Goal: Task Accomplishment & Management: Manage account settings

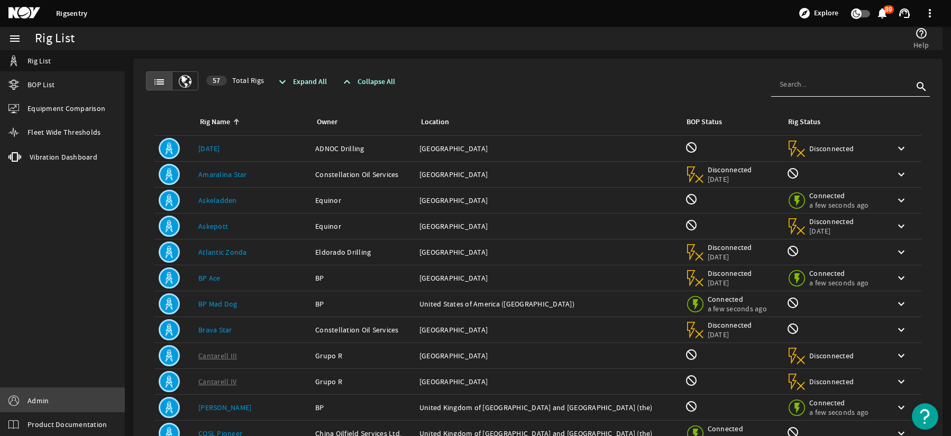
click at [40, 392] on link "Admin" at bounding box center [62, 401] width 125 height 24
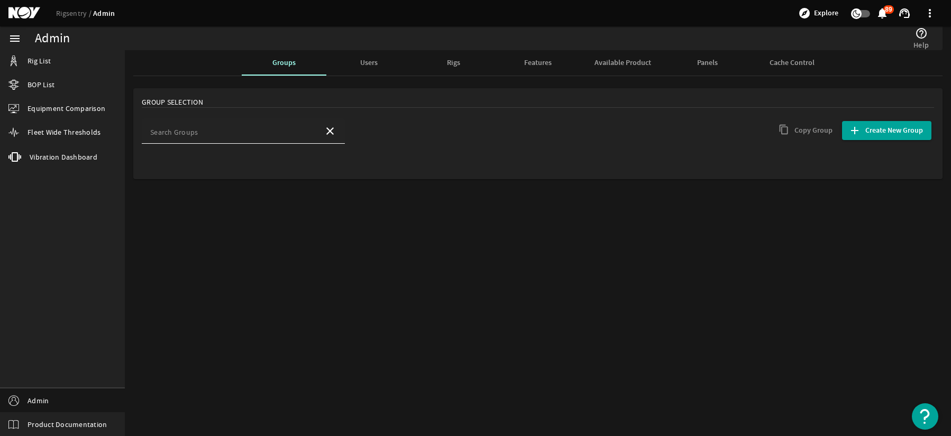
click at [260, 132] on input "Search Groups" at bounding box center [232, 134] width 165 height 11
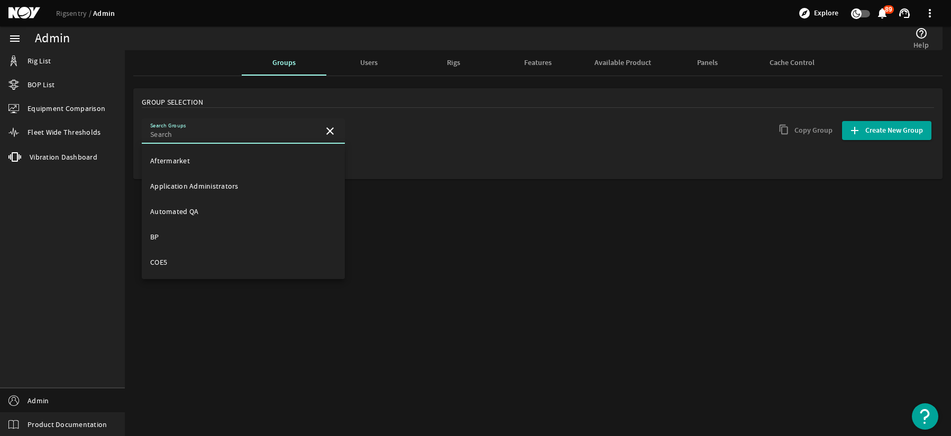
click at [352, 70] on div "Users" at bounding box center [368, 62] width 85 height 25
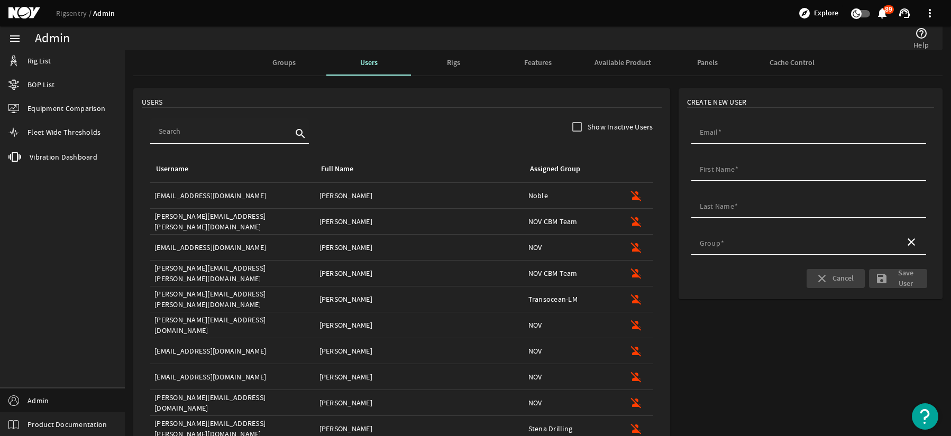
click at [207, 140] on div at bounding box center [225, 131] width 133 height 25
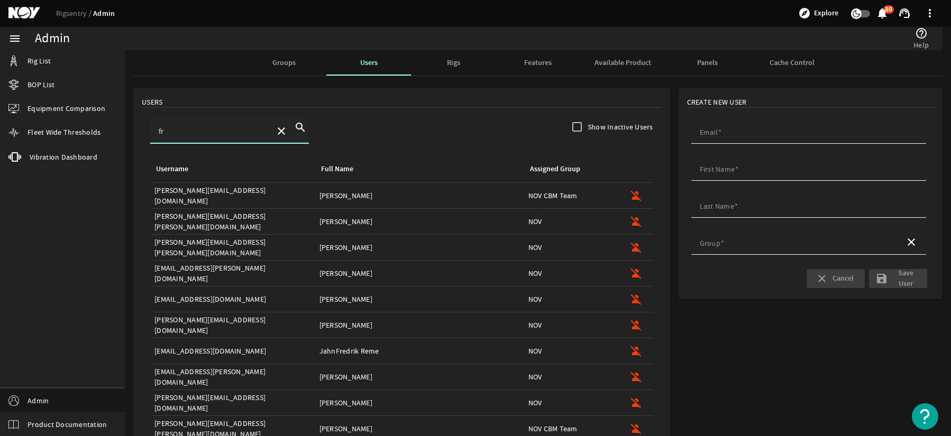
type input "fra"
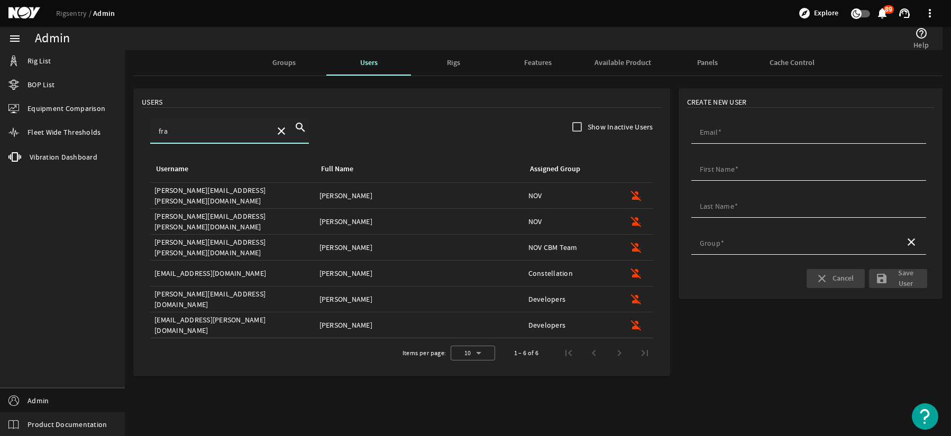
drag, startPoint x: 194, startPoint y: 132, endPoint x: 146, endPoint y: 133, distance: 48.2
click at [146, 133] on div "fra close search" at bounding box center [402, 137] width 520 height 37
type input "r"
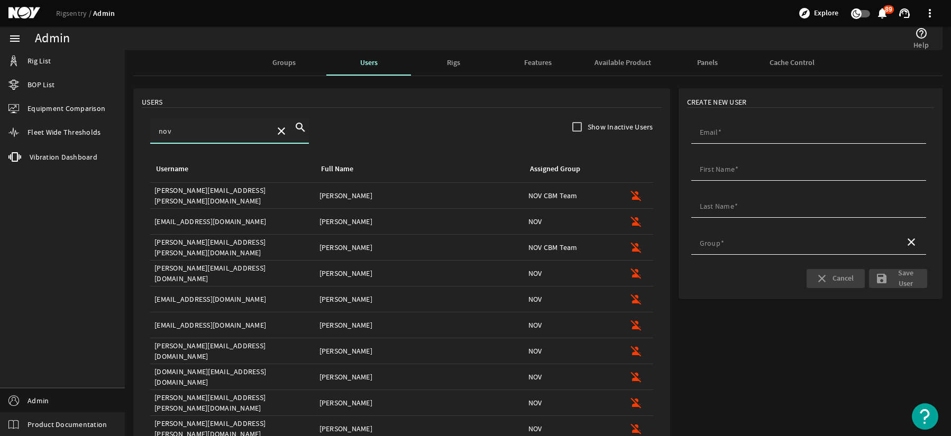
type input "nov"
click at [291, 65] on span "Groups" at bounding box center [283, 62] width 23 height 7
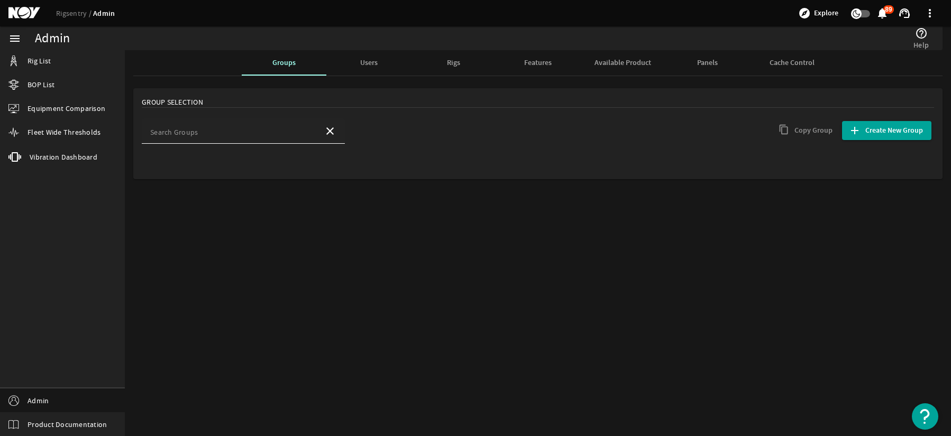
click at [207, 128] on div "Search Groups" at bounding box center [232, 131] width 165 height 25
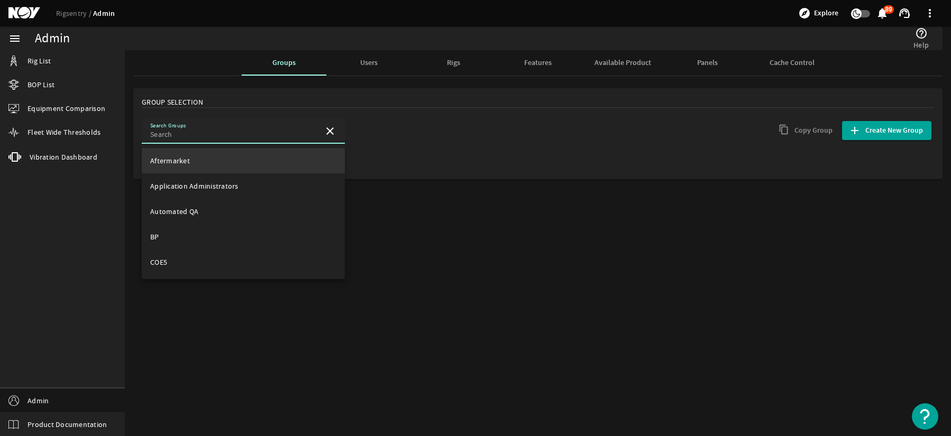
click at [226, 155] on mat-option "Aftermarket" at bounding box center [243, 160] width 203 height 25
type input "Aftermarket"
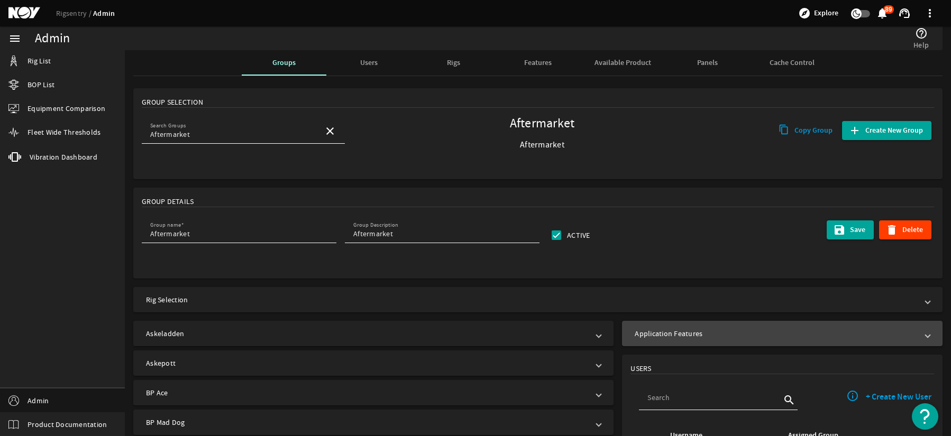
click at [704, 338] on mat-panel-title "Application Features" at bounding box center [776, 334] width 283 height 11
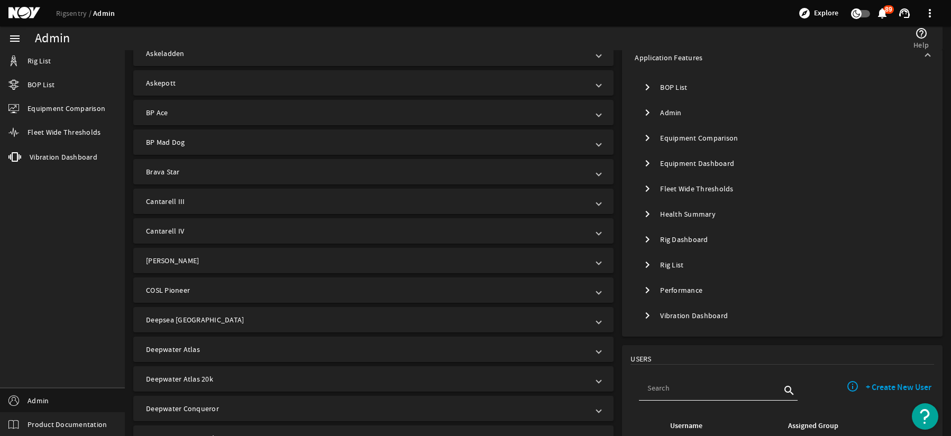
scroll to position [265, 0]
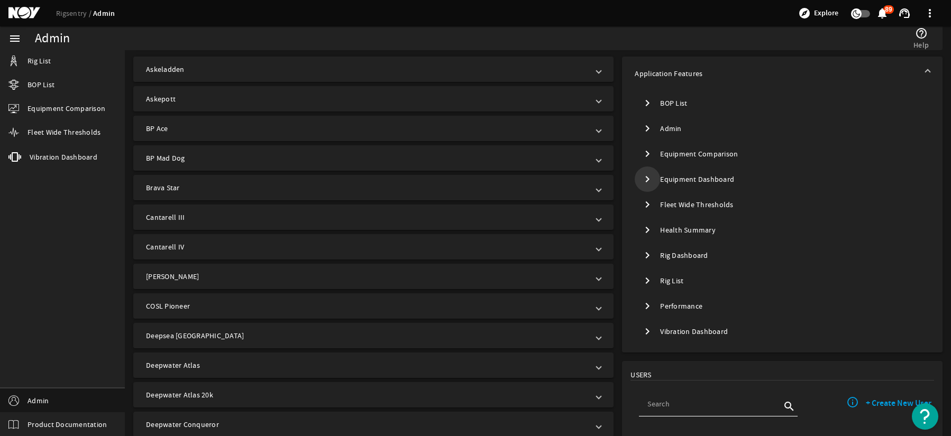
click at [641, 176] on mat-icon "chevron_right" at bounding box center [647, 179] width 13 height 13
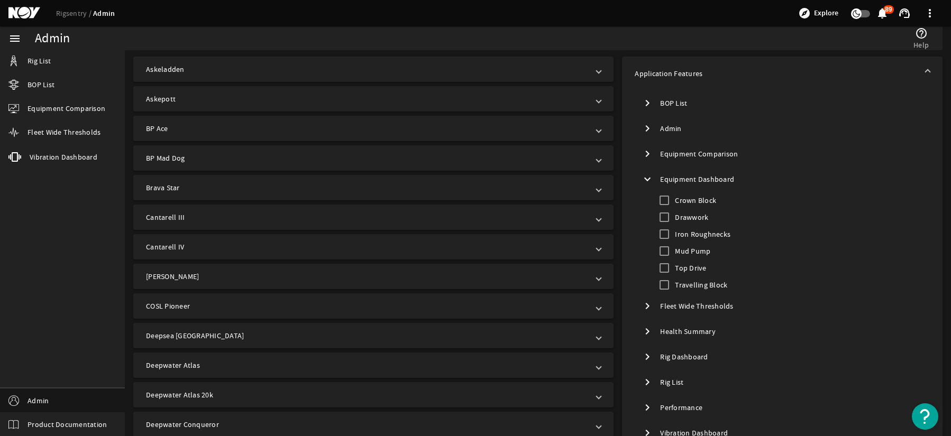
click at [647, 174] on mat-icon "expand_more" at bounding box center [647, 179] width 13 height 13
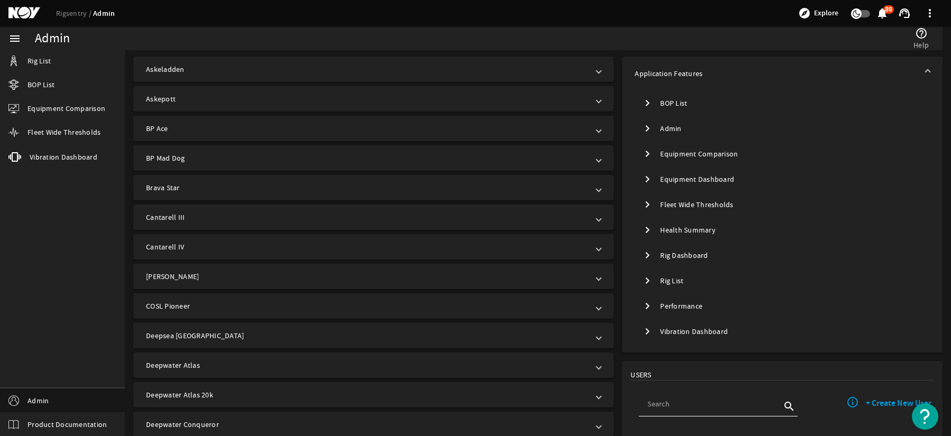
scroll to position [53, 0]
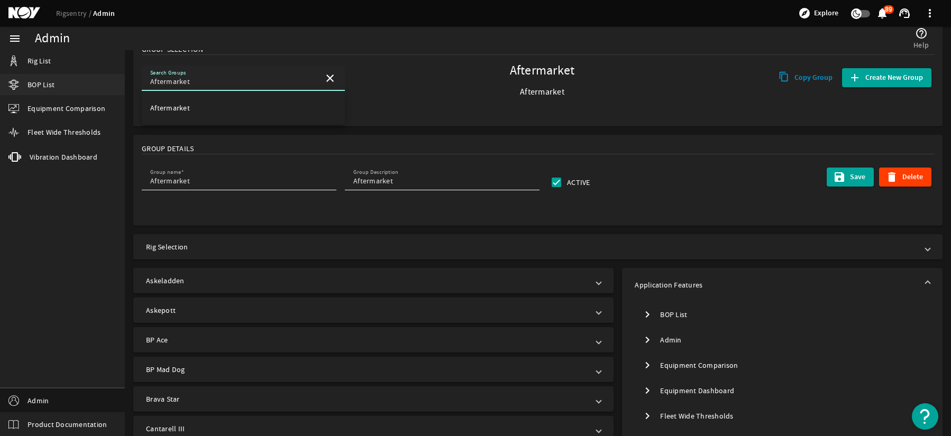
drag, startPoint x: 223, startPoint y: 84, endPoint x: 122, endPoint y: 85, distance: 101.6
click at [122, 85] on mat-sidenav-container "menu Rig List BOP List Equipment Comparison Fleet Wide Thresholds vibration Vib…" at bounding box center [475, 231] width 951 height 410
type input "develop"
click at [163, 107] on span "Developers" at bounding box center [169, 108] width 38 height 10
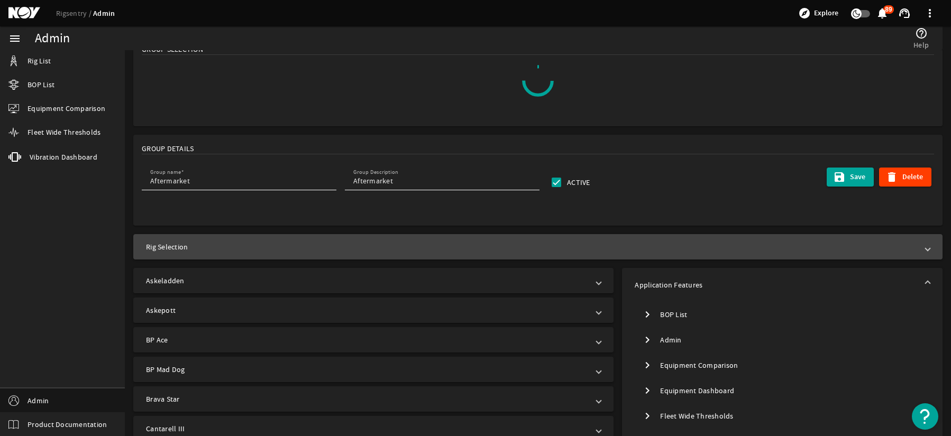
type input "Developers"
type input "Rigsentry Developers"
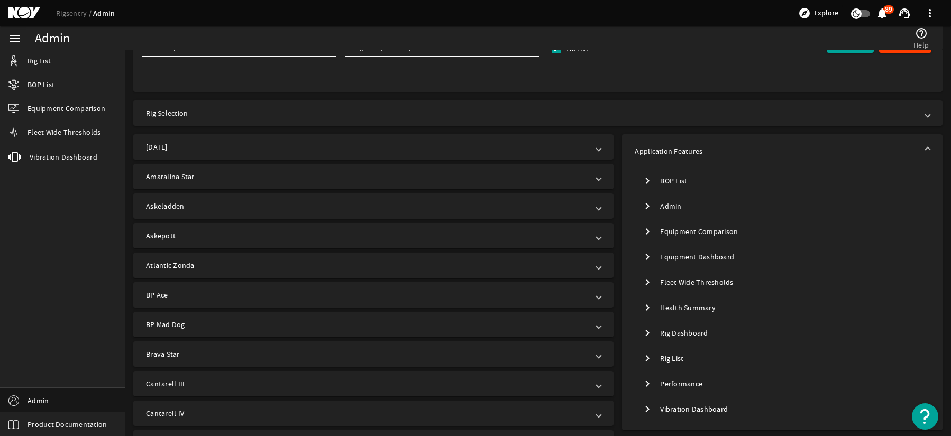
scroll to position [212, 0]
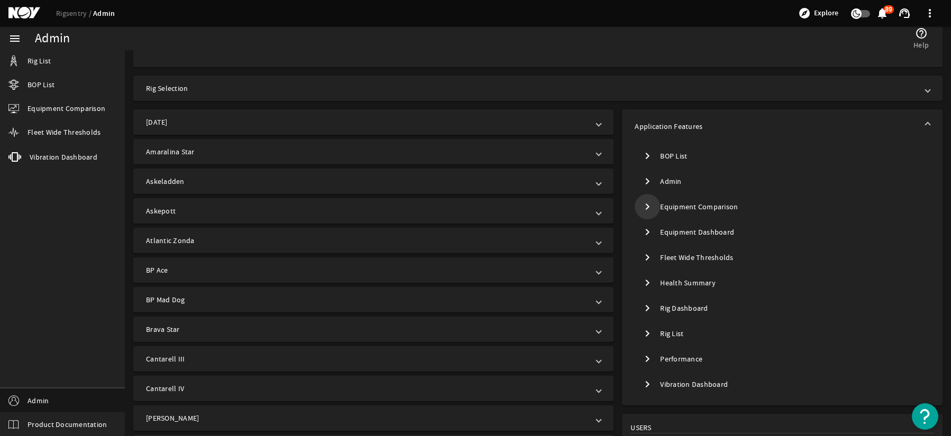
click at [642, 211] on mat-icon "chevron_right" at bounding box center [647, 207] width 13 height 13
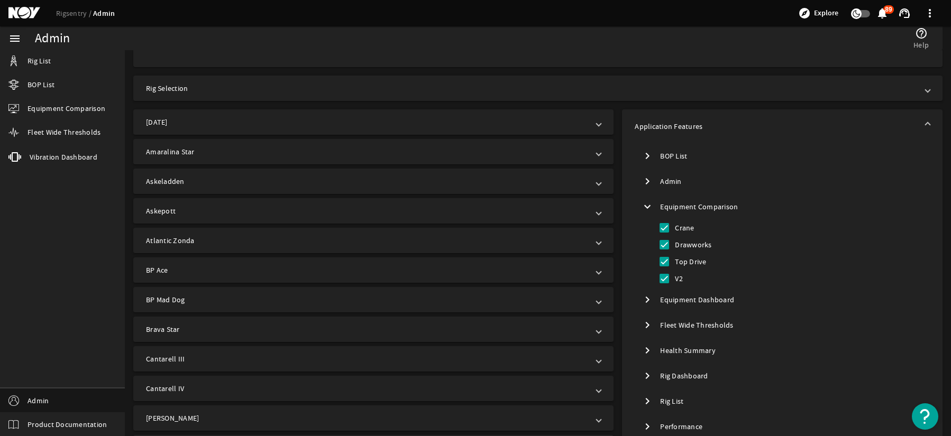
click at [642, 211] on mat-icon "expand_more" at bounding box center [647, 207] width 13 height 13
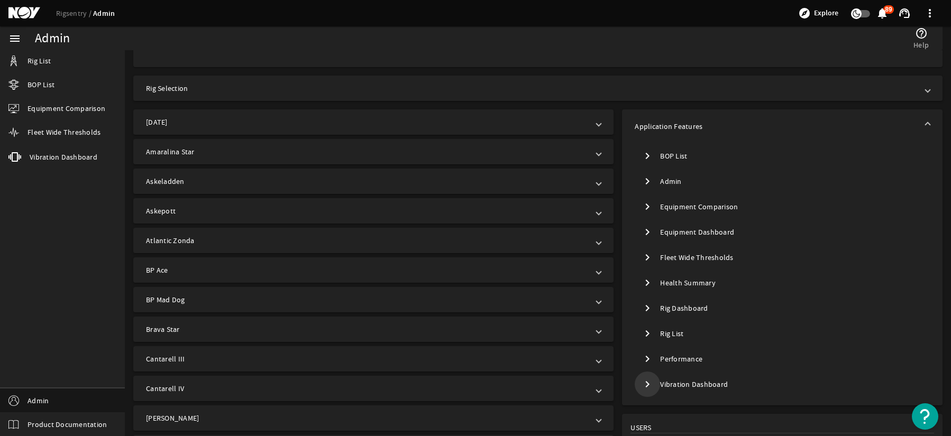
click at [648, 382] on mat-icon "chevron_right" at bounding box center [647, 384] width 13 height 13
click at [647, 382] on mat-icon "expand_more" at bounding box center [647, 384] width 13 height 13
click at [647, 360] on mat-icon "chevron_right" at bounding box center [647, 359] width 13 height 13
click at [647, 360] on mat-icon "expand_more" at bounding box center [647, 359] width 13 height 13
click at [641, 332] on mat-icon "chevron_right" at bounding box center [647, 333] width 13 height 13
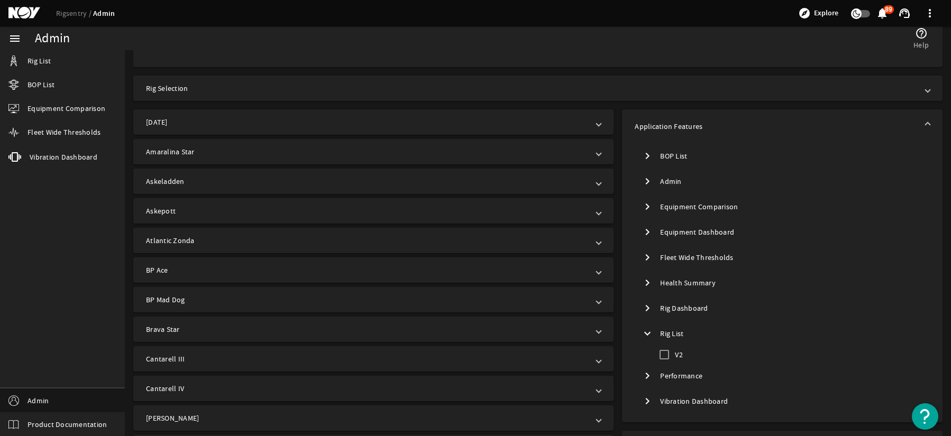
click at [644, 332] on mat-icon "expand_more" at bounding box center [647, 333] width 13 height 13
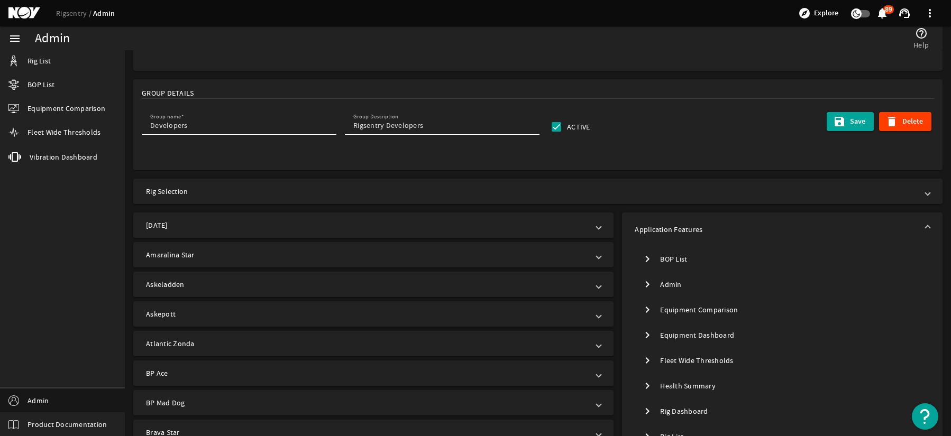
scroll to position [0, 0]
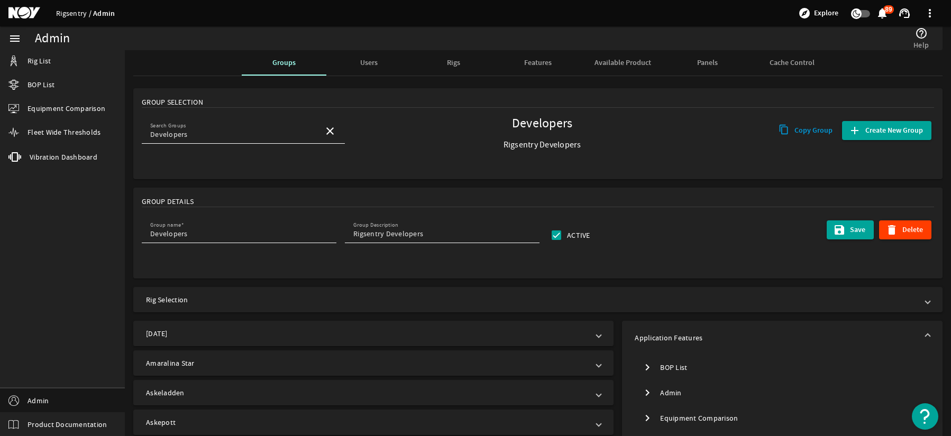
click at [86, 14] on link "Rigsentry" at bounding box center [74, 13] width 37 height 10
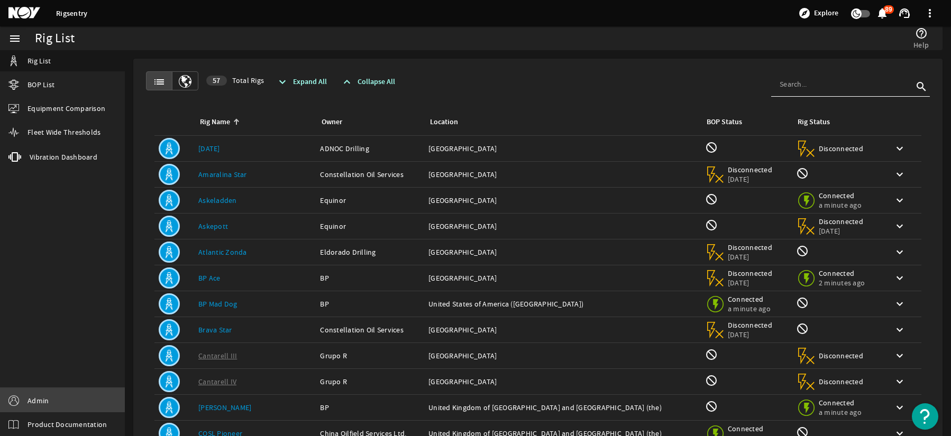
click at [49, 404] on link "Admin" at bounding box center [62, 401] width 125 height 24
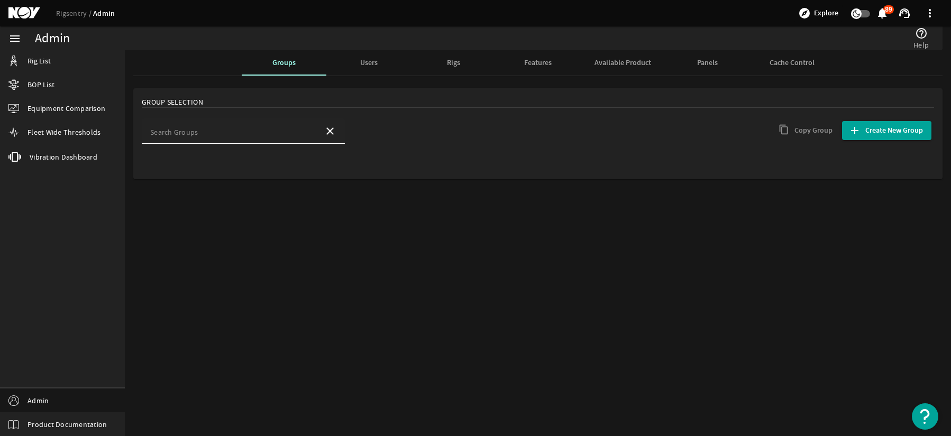
click at [216, 131] on input "Search Groups" at bounding box center [232, 134] width 165 height 11
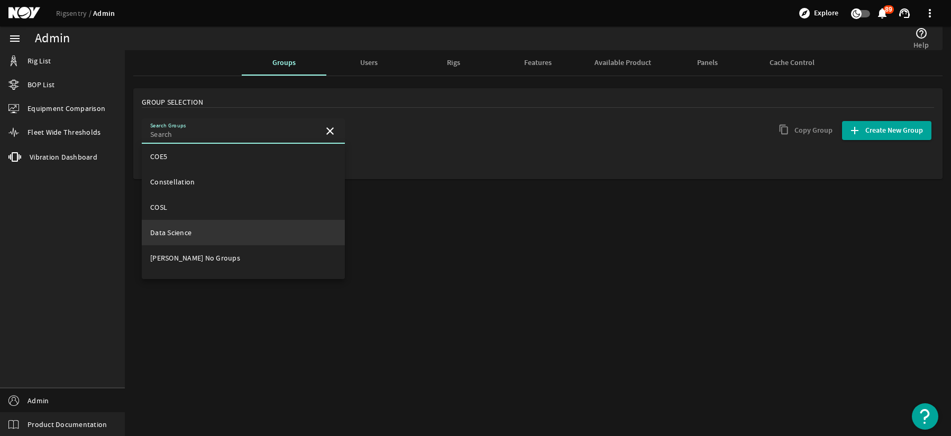
scroll to position [159, 0]
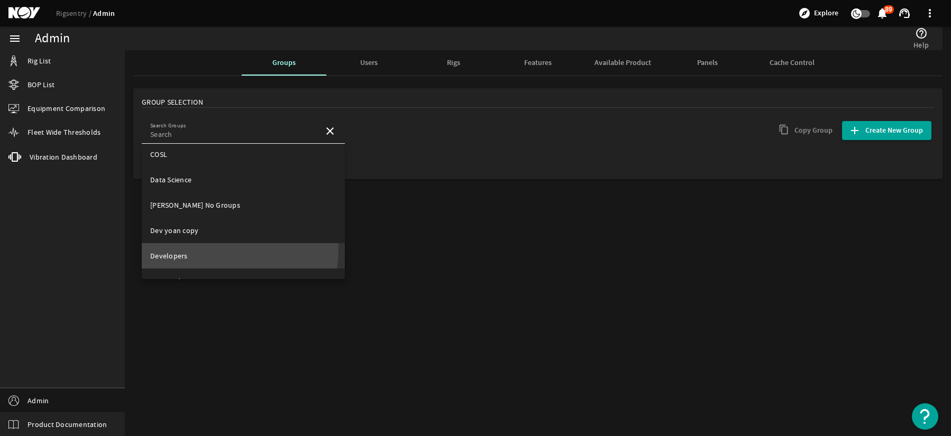
click at [204, 249] on mat-option "Developers" at bounding box center [243, 255] width 203 height 25
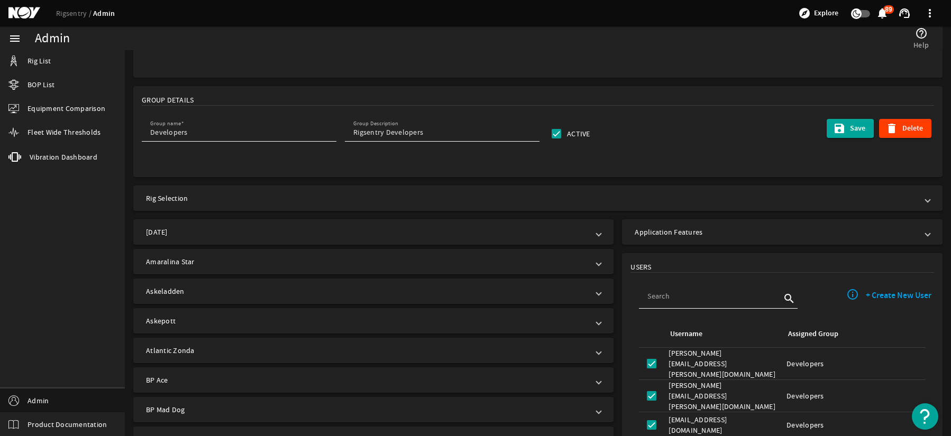
scroll to position [106, 0]
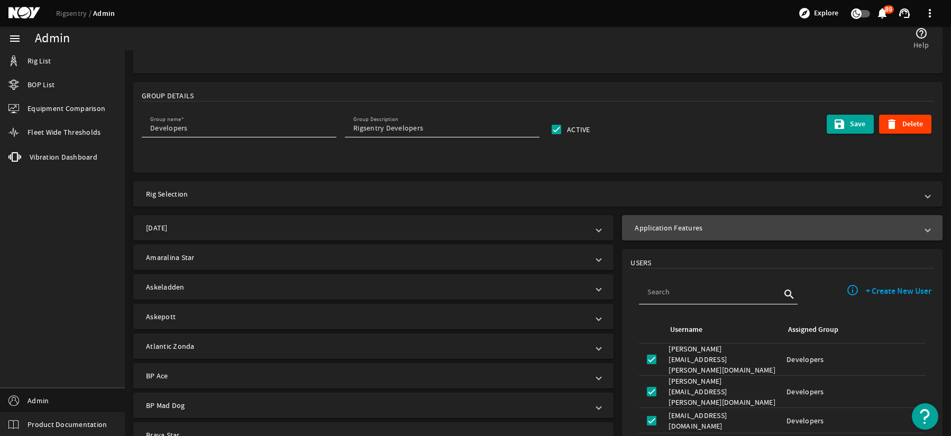
click at [694, 221] on mat-expansion-panel-header "Application Features" at bounding box center [782, 227] width 321 height 25
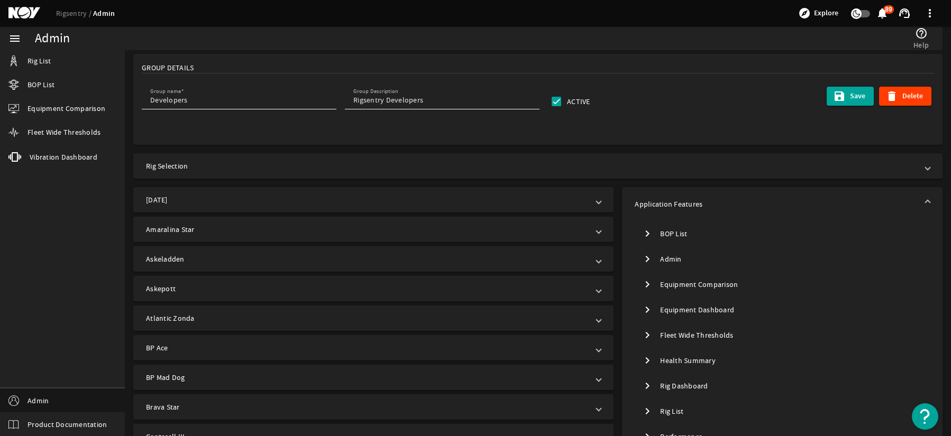
scroll to position [159, 0]
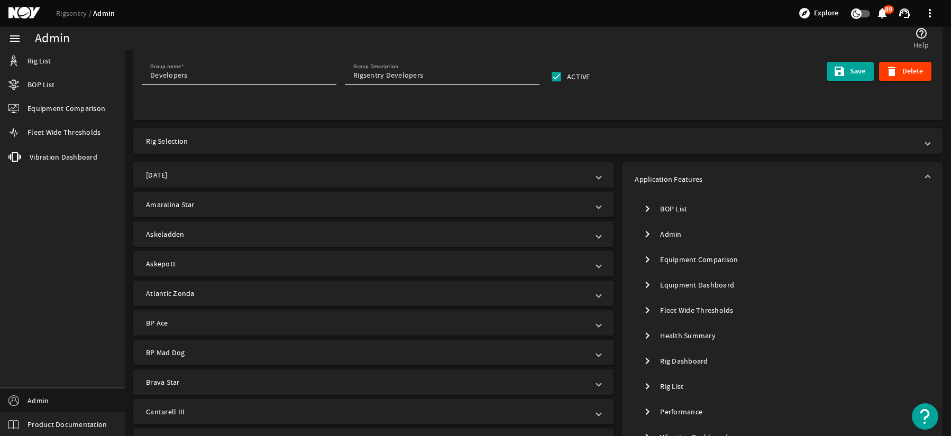
click at [642, 233] on mat-icon "chevron_right" at bounding box center [647, 234] width 13 height 13
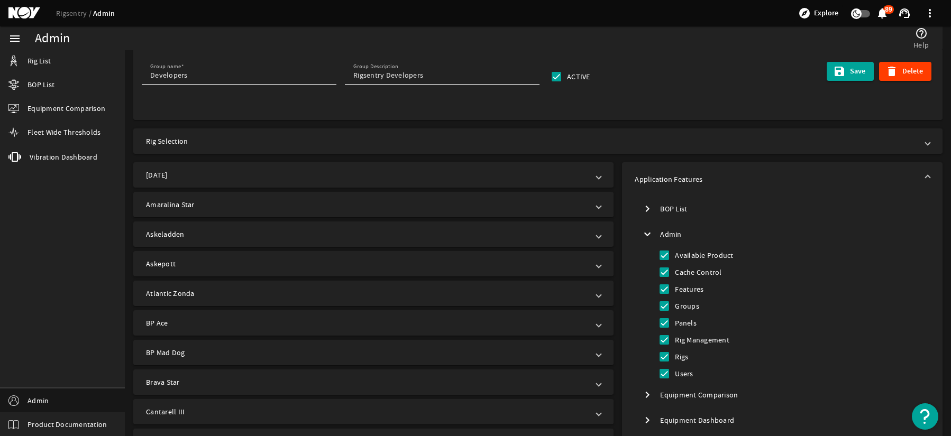
click at [642, 233] on mat-icon "expand_more" at bounding box center [647, 234] width 13 height 13
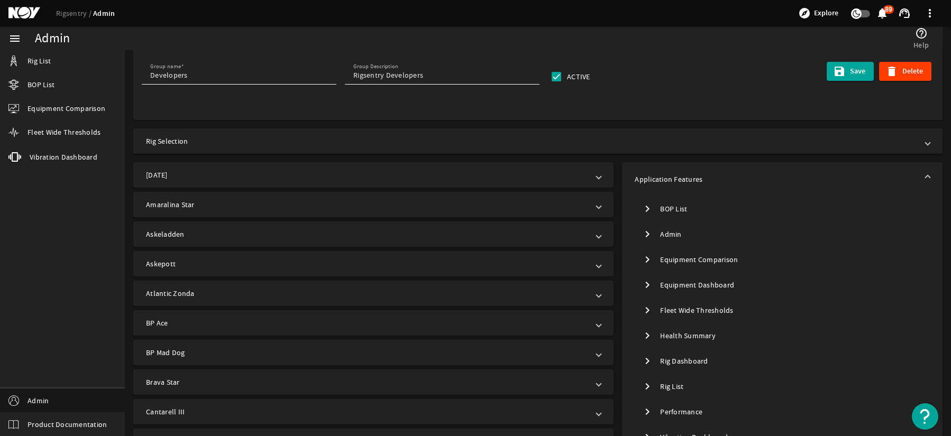
click at [643, 260] on mat-icon "chevron_right" at bounding box center [647, 259] width 13 height 13
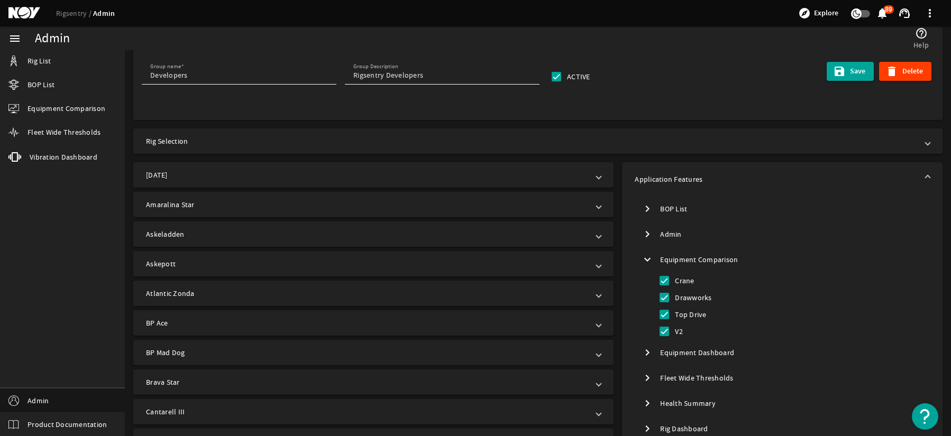
click at [643, 260] on mat-icon "expand_more" at bounding box center [647, 259] width 13 height 13
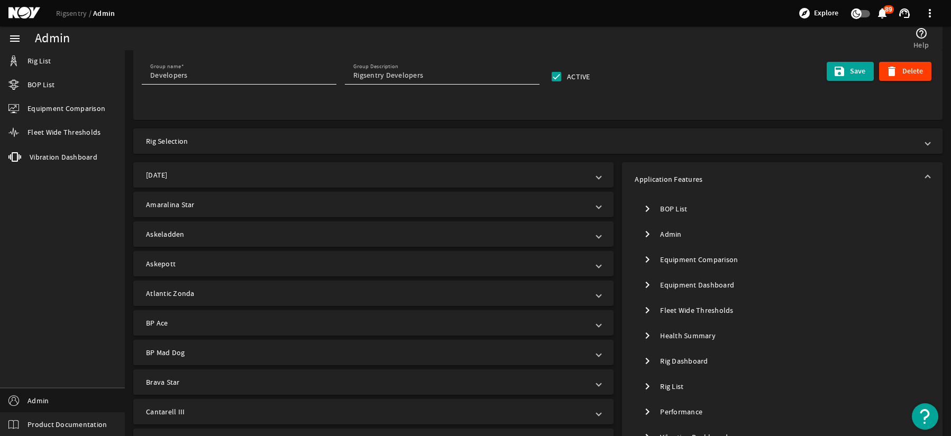
click at [646, 287] on mat-icon "chevron_right" at bounding box center [647, 285] width 13 height 13
click at [646, 287] on mat-icon "expand_more" at bounding box center [647, 285] width 13 height 13
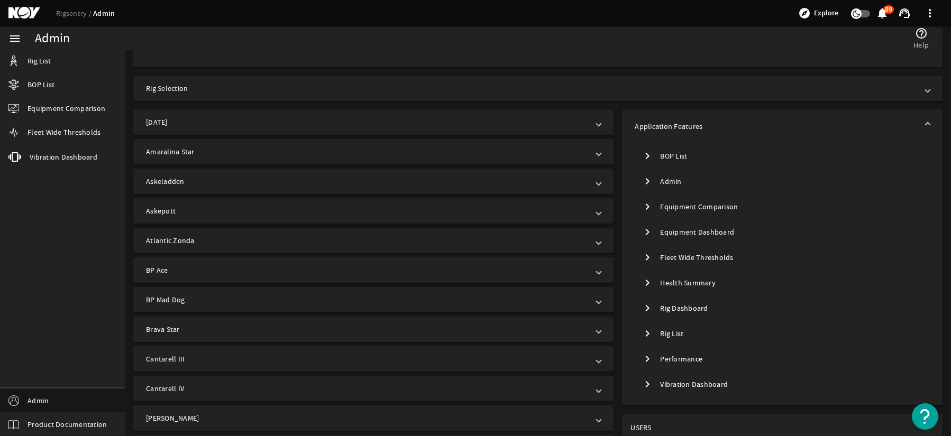
click at [641, 231] on mat-icon "chevron_right" at bounding box center [647, 232] width 13 height 13
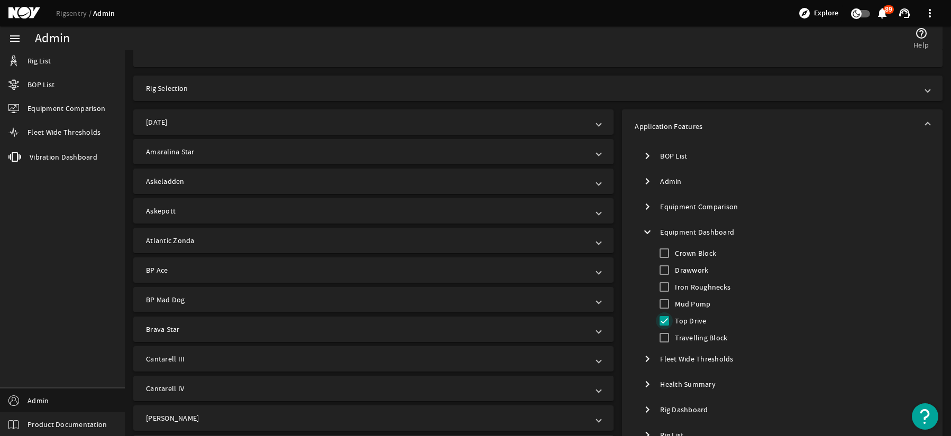
click at [659, 324] on input "Top Drive" at bounding box center [664, 321] width 17 height 17
checkbox input "false"
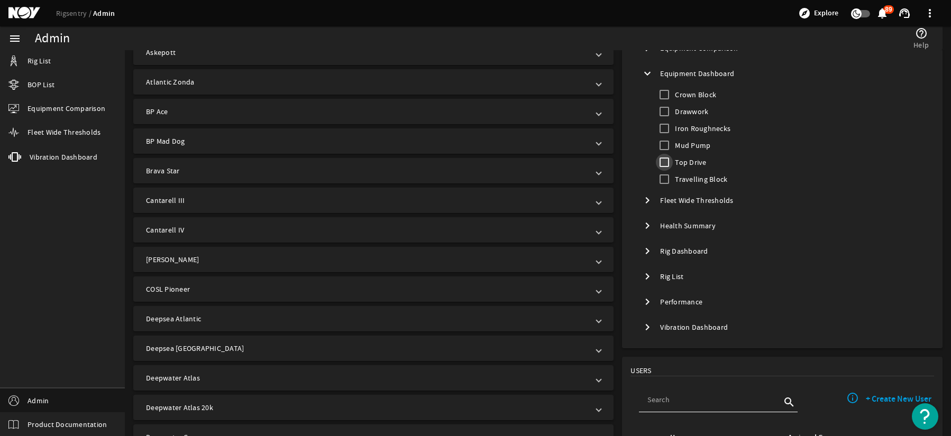
scroll to position [317, 0]
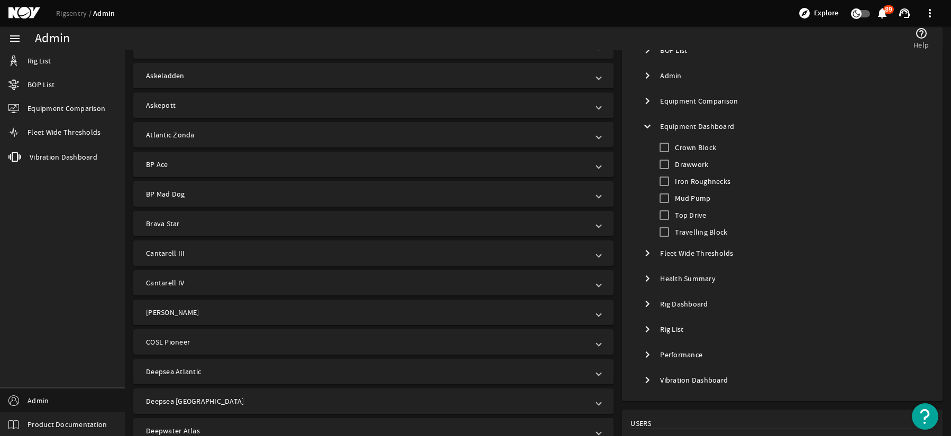
click at [640, 120] on button "expand_more" at bounding box center [647, 126] width 25 height 25
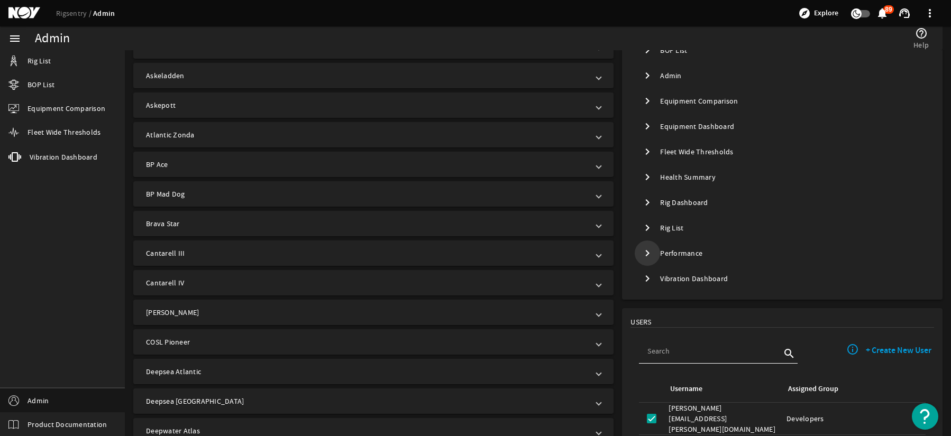
click at [643, 254] on mat-icon "chevron_right" at bounding box center [647, 253] width 13 height 13
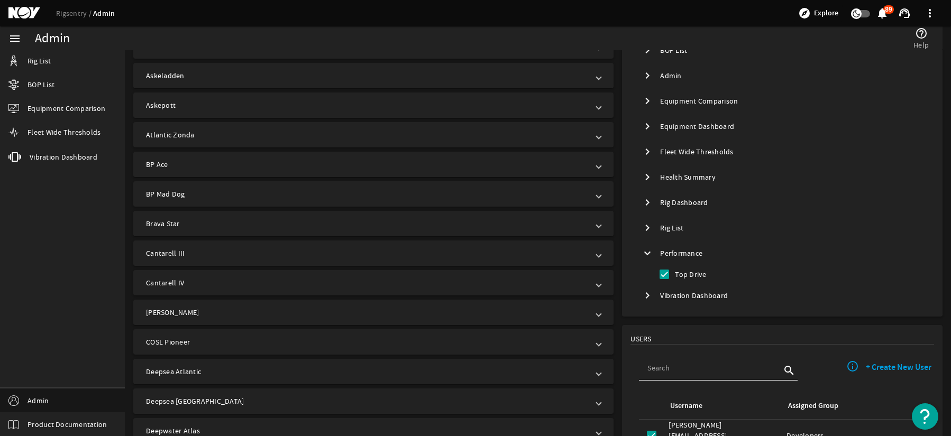
click at [643, 254] on mat-icon "expand_more" at bounding box center [647, 253] width 13 height 13
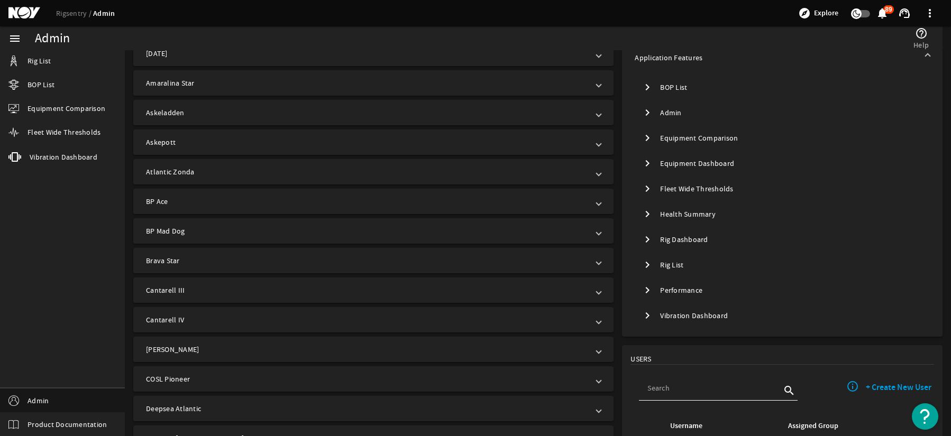
scroll to position [265, 0]
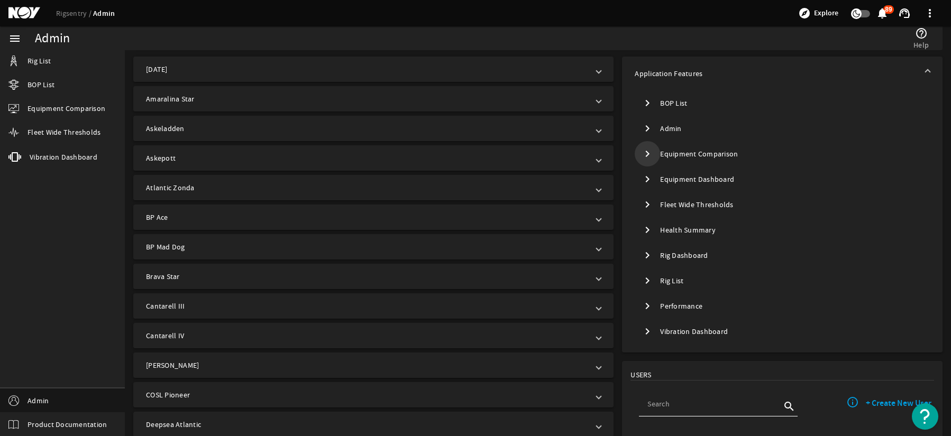
click at [646, 155] on mat-icon "chevron_right" at bounding box center [647, 154] width 13 height 13
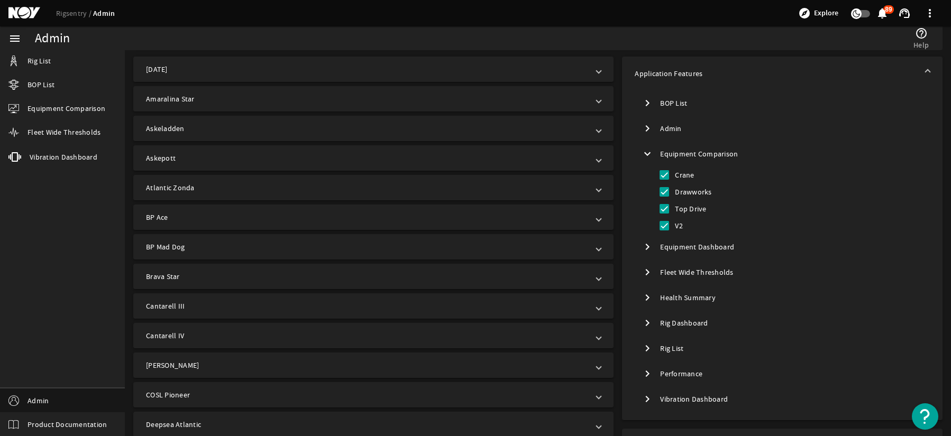
click at [646, 155] on mat-icon "expand_more" at bounding box center [647, 154] width 13 height 13
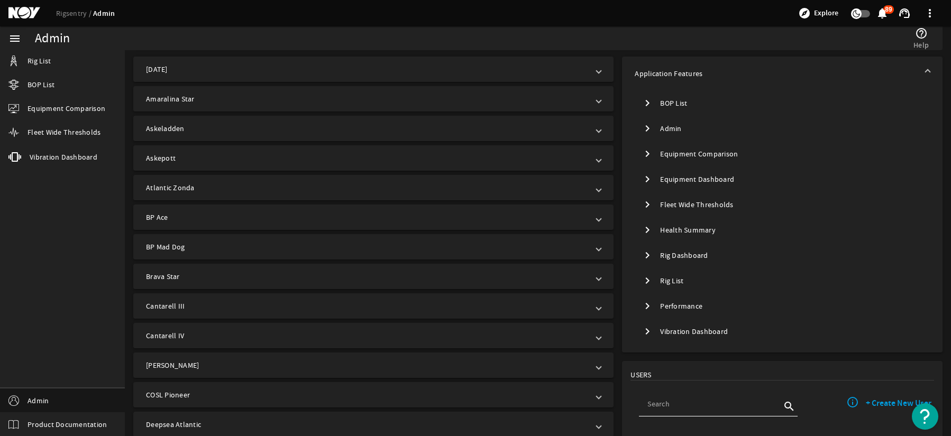
click at [644, 186] on span "Toggle Equipment Dashboard" at bounding box center [647, 179] width 19 height 19
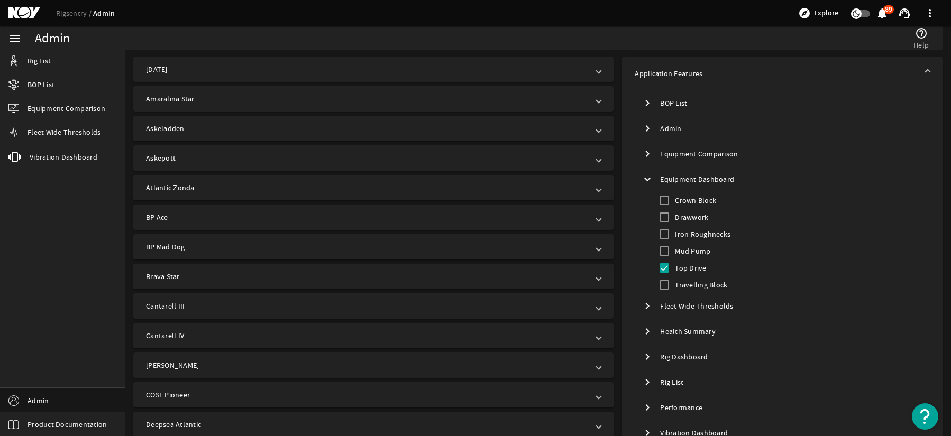
click at [644, 186] on span "Toggle Equipment Dashboard" at bounding box center [647, 179] width 19 height 19
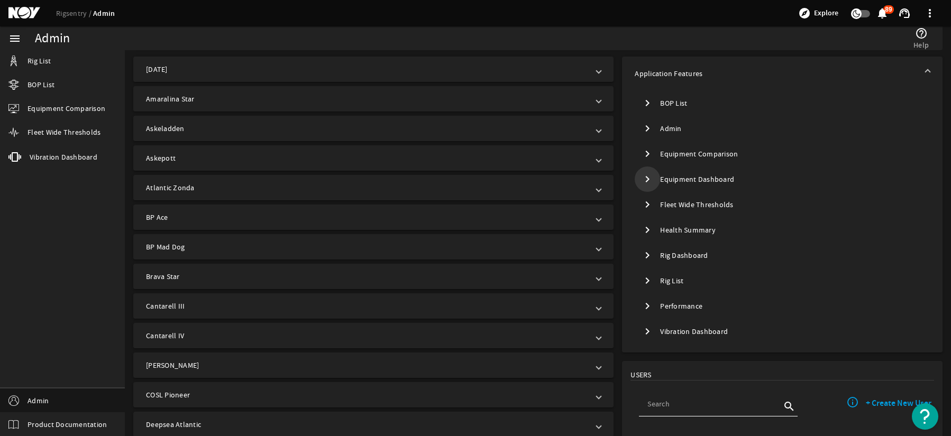
click at [641, 181] on mat-icon "chevron_right" at bounding box center [647, 179] width 13 height 13
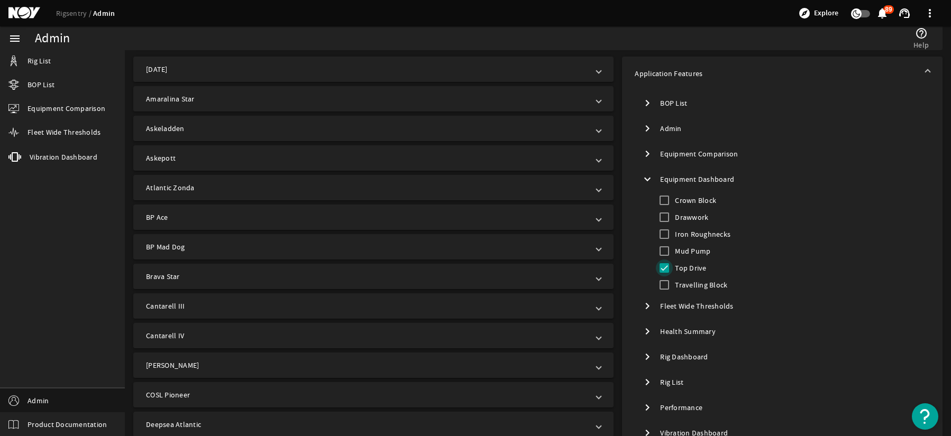
click at [665, 270] on input "Top Drive" at bounding box center [664, 268] width 17 height 17
checkbox input "false"
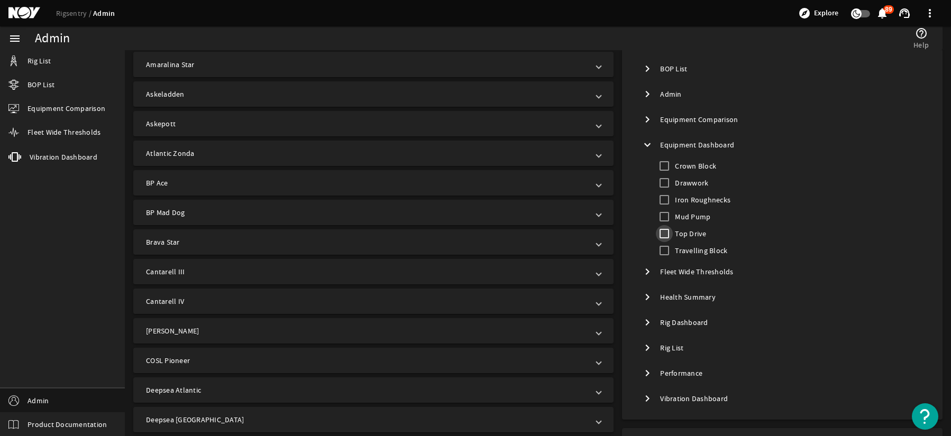
scroll to position [317, 0]
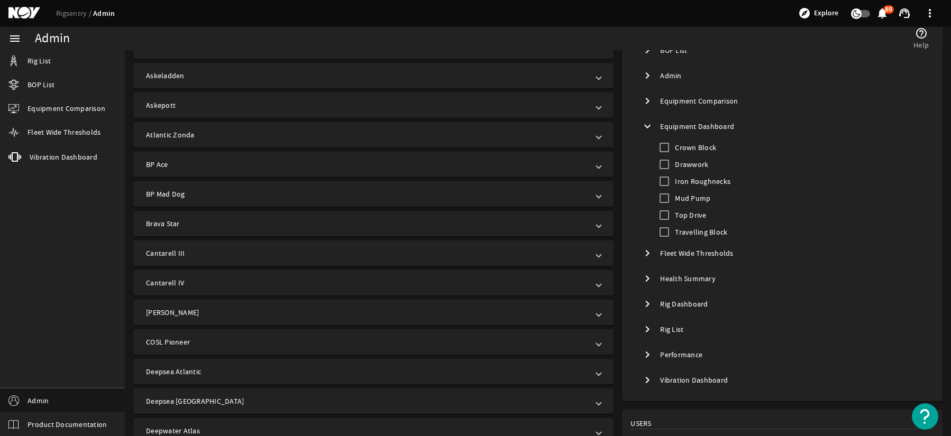
click at [648, 305] on mat-icon "chevron_right" at bounding box center [647, 304] width 13 height 13
click at [648, 305] on mat-icon "expand_more" at bounding box center [647, 304] width 13 height 13
click at [645, 319] on span "Toggle Rig List" at bounding box center [647, 329] width 25 height 25
click at [645, 322] on span "Toggle Rig List" at bounding box center [647, 329] width 19 height 19
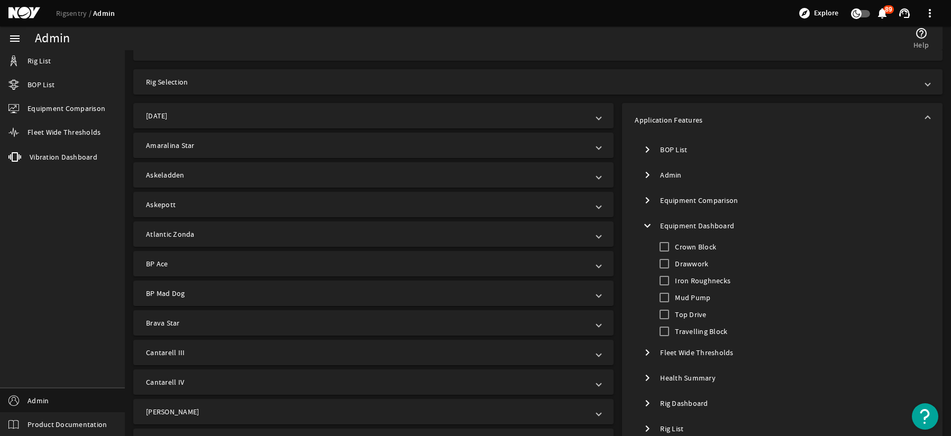
scroll to position [53, 0]
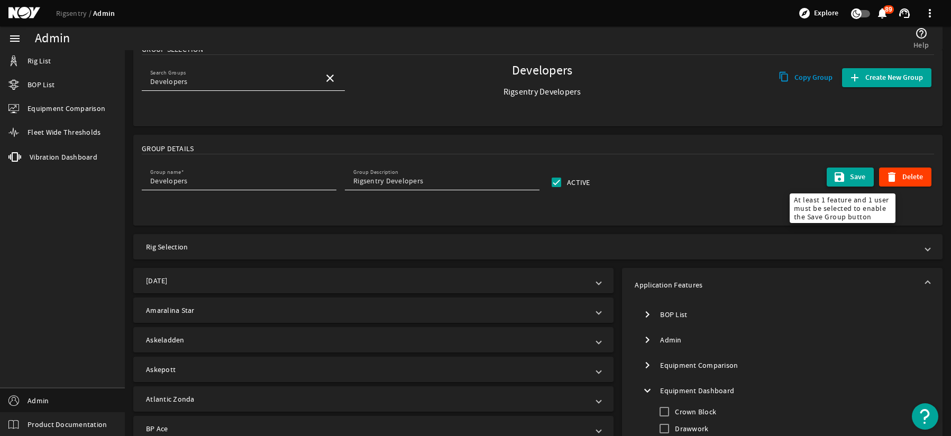
click at [854, 178] on span "Save" at bounding box center [857, 177] width 15 height 11
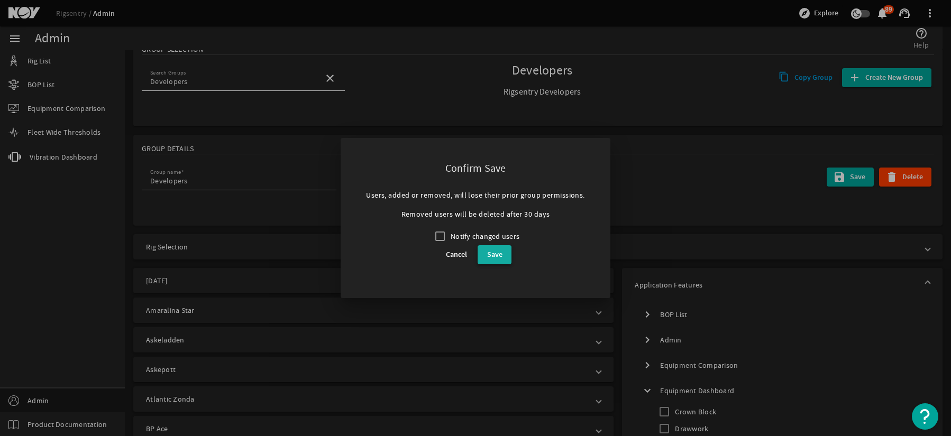
click at [504, 260] on span at bounding box center [495, 254] width 34 height 25
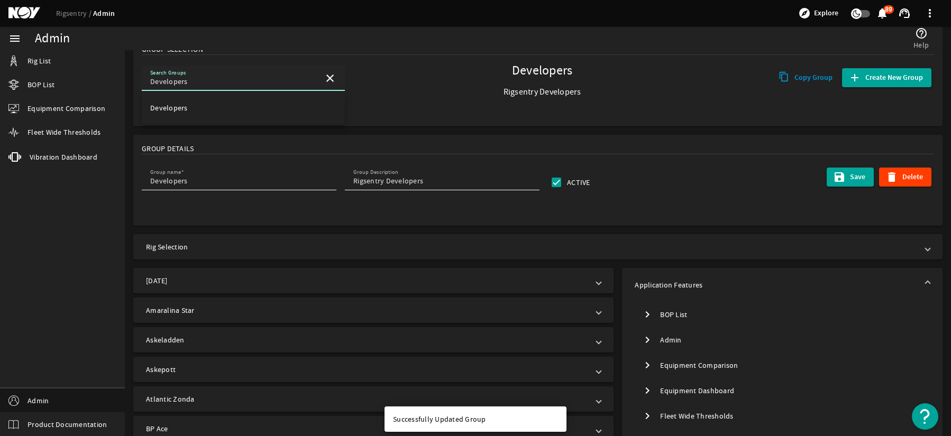
click at [238, 77] on input "Developers" at bounding box center [232, 81] width 165 height 11
type input "D"
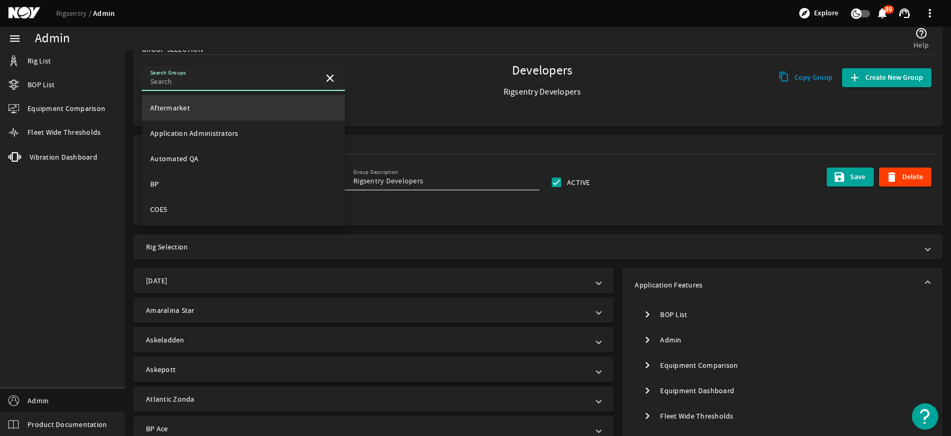
click at [188, 104] on span "Aftermarket" at bounding box center [170, 108] width 40 height 10
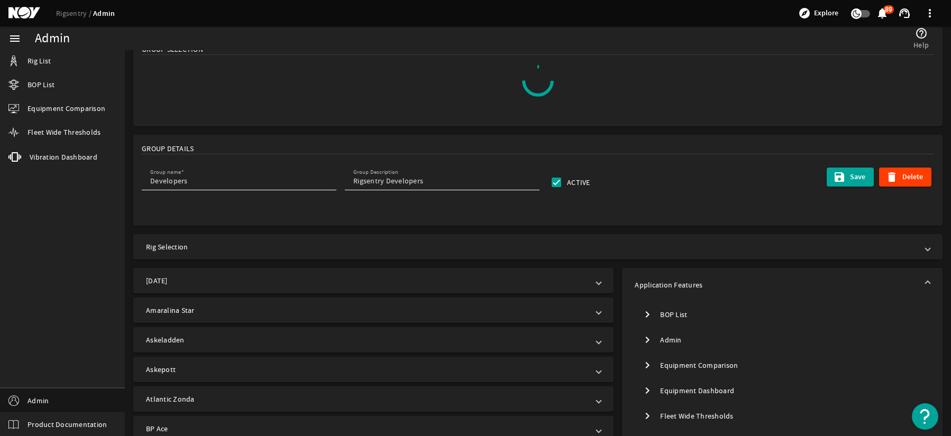
type input "Aftermarket"
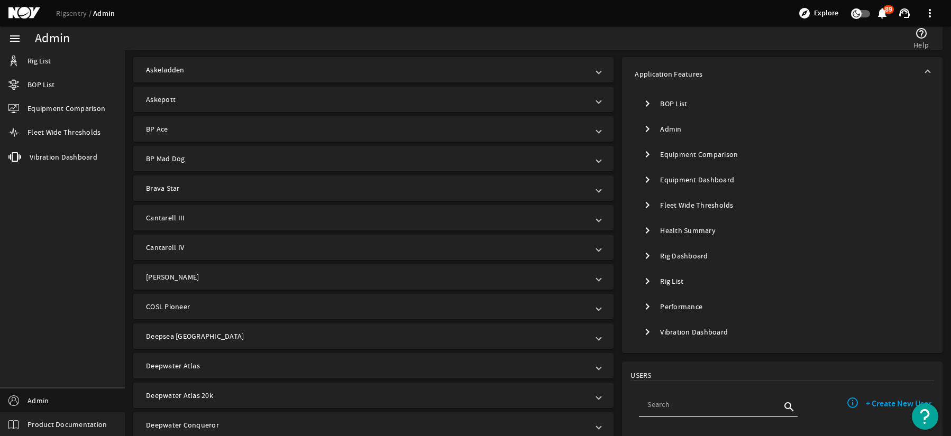
scroll to position [265, 0]
click at [642, 333] on mat-icon "chevron_right" at bounding box center [647, 331] width 13 height 13
click at [646, 305] on mat-icon "chevron_right" at bounding box center [647, 306] width 13 height 13
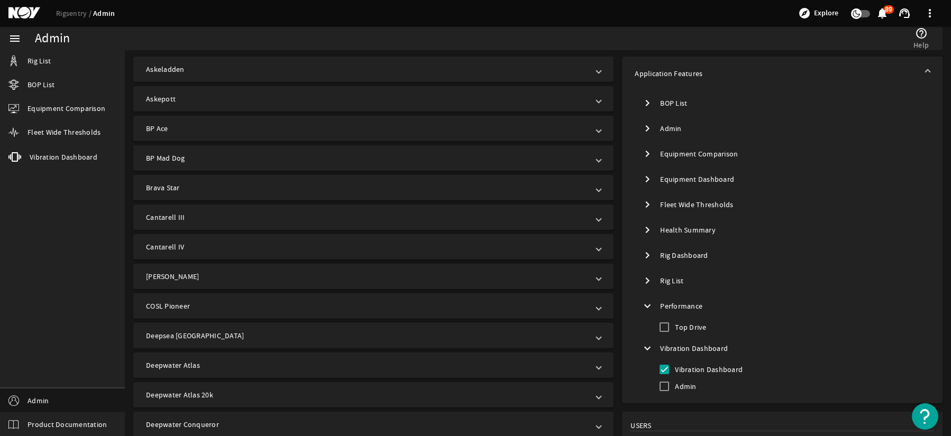
click at [641, 281] on mat-icon "chevron_right" at bounding box center [647, 281] width 13 height 13
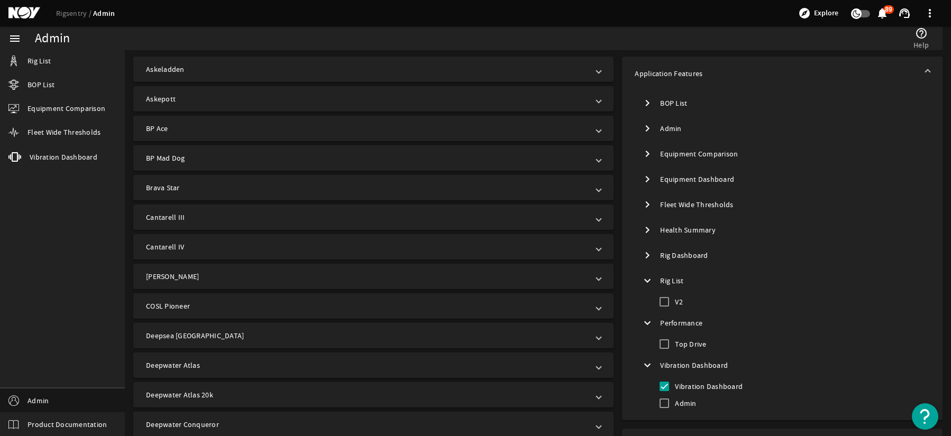
click at [642, 258] on mat-icon "chevron_right" at bounding box center [647, 255] width 13 height 13
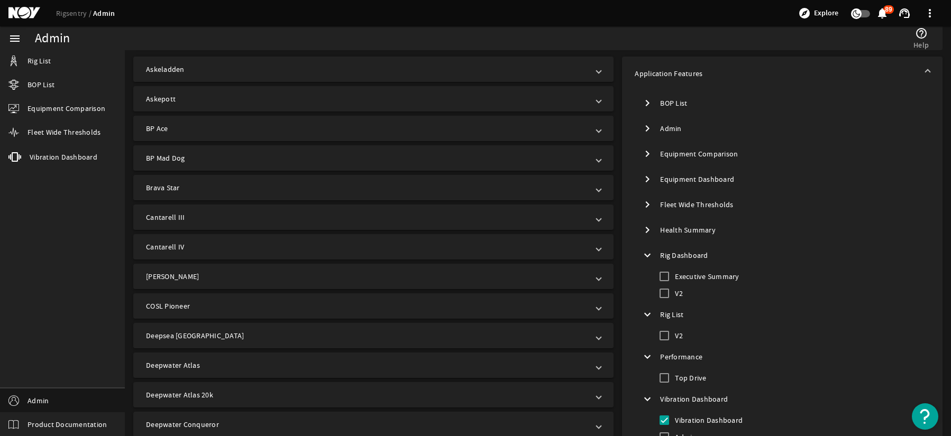
click at [643, 227] on mat-icon "chevron_right" at bounding box center [647, 230] width 13 height 13
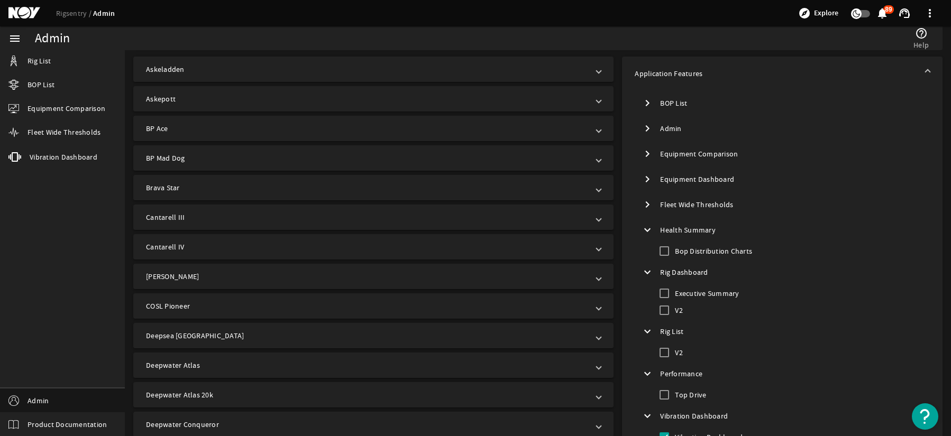
click at [643, 203] on mat-icon "chevron_right" at bounding box center [647, 204] width 13 height 13
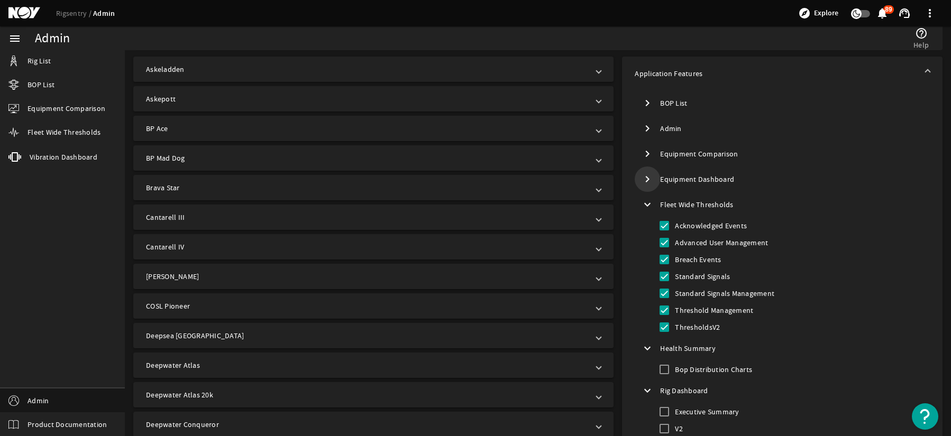
click at [643, 178] on mat-icon "chevron_right" at bounding box center [647, 179] width 13 height 13
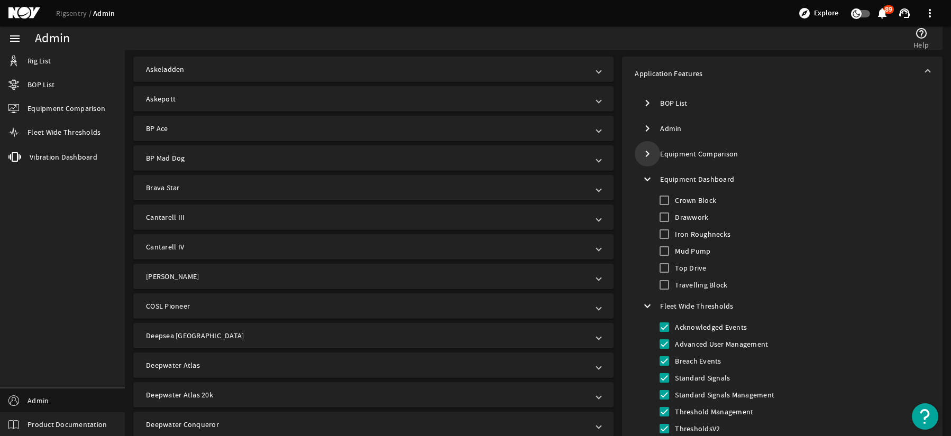
click at [642, 147] on span "Toggle Equipment Comparison" at bounding box center [647, 153] width 19 height 19
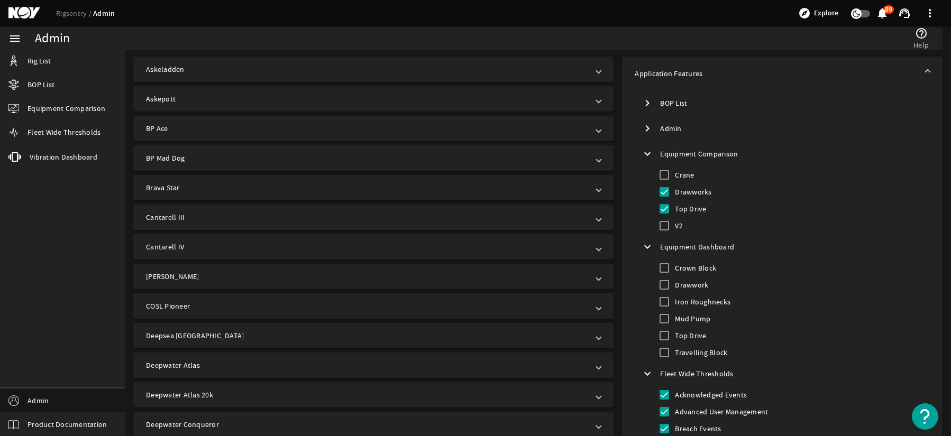
click at [646, 121] on span "Toggle Admin" at bounding box center [647, 128] width 19 height 19
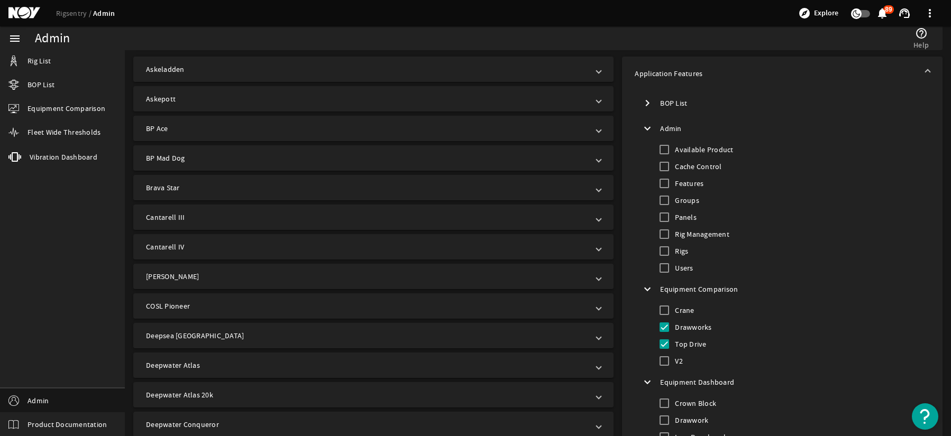
click at [647, 103] on mat-icon "chevron_right" at bounding box center [647, 103] width 13 height 13
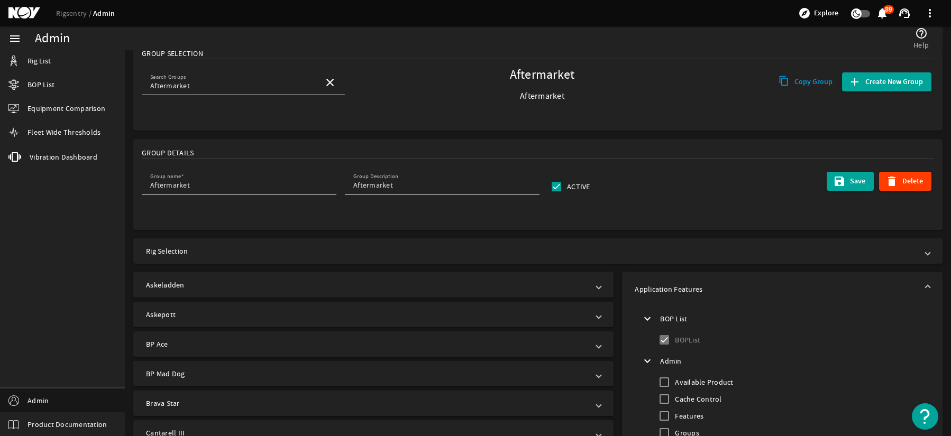
scroll to position [0, 0]
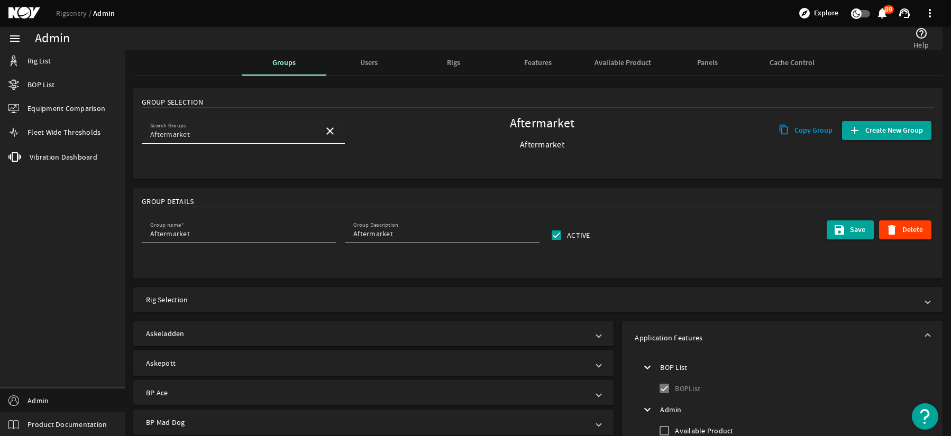
click at [238, 133] on input "Aftermarket" at bounding box center [232, 134] width 165 height 11
click at [333, 130] on mat-icon "close" at bounding box center [330, 131] width 13 height 13
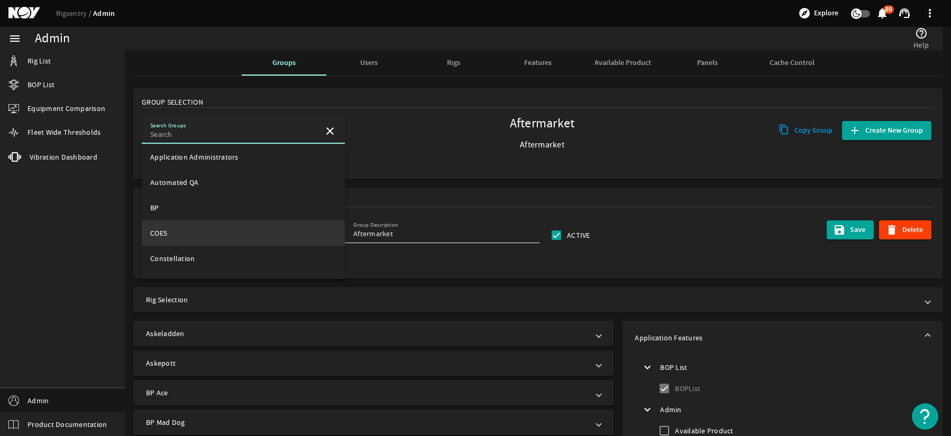
scroll to position [53, 0]
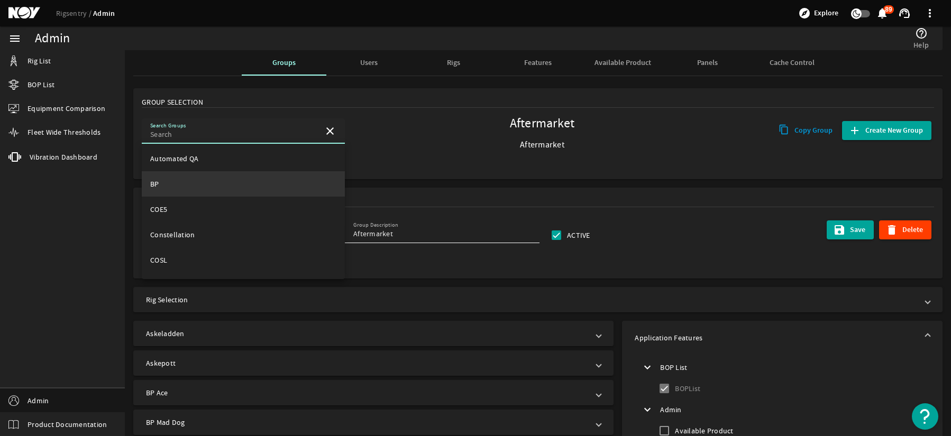
click at [221, 188] on mat-option "BP" at bounding box center [243, 183] width 203 height 25
type input "BP"
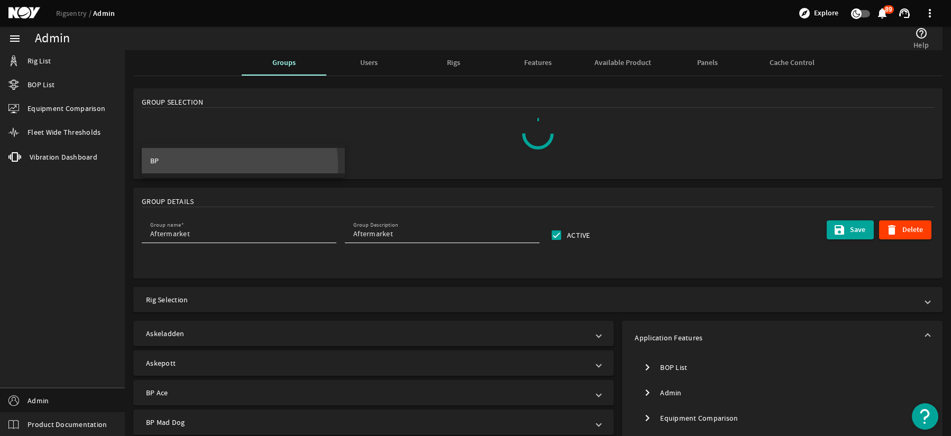
scroll to position [0, 0]
type input "BP"
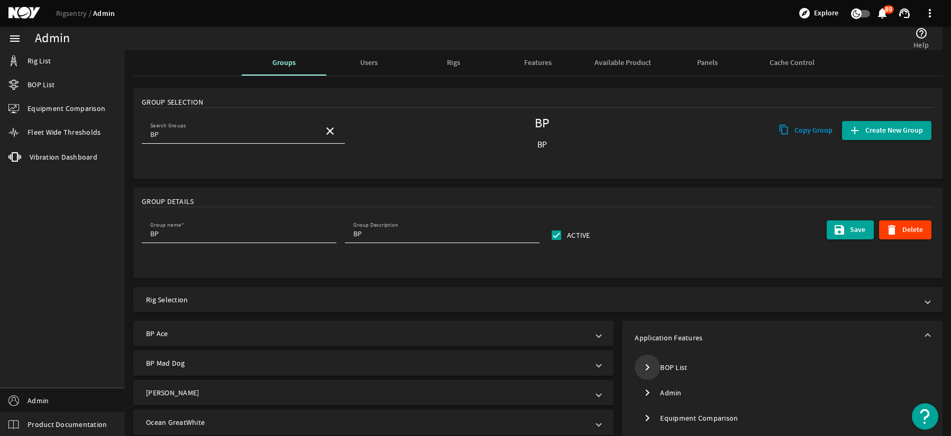
click at [643, 367] on mat-icon "chevron_right" at bounding box center [647, 367] width 13 height 13
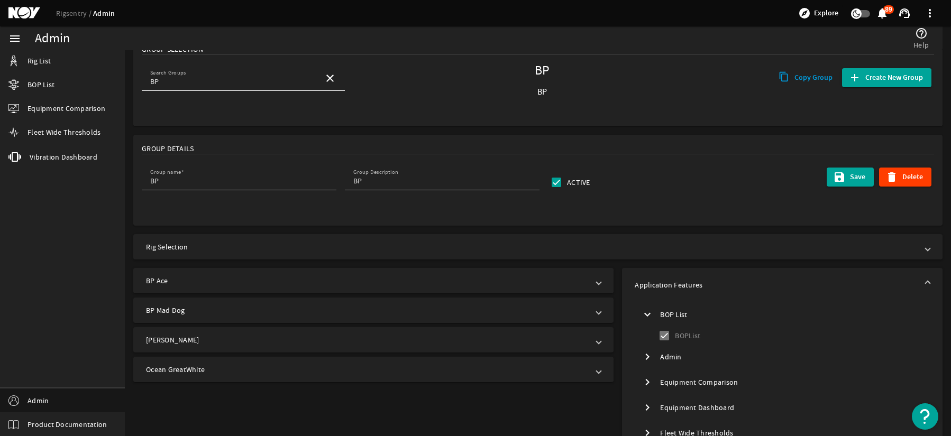
click at [645, 363] on mat-icon "chevron_right" at bounding box center [647, 357] width 13 height 13
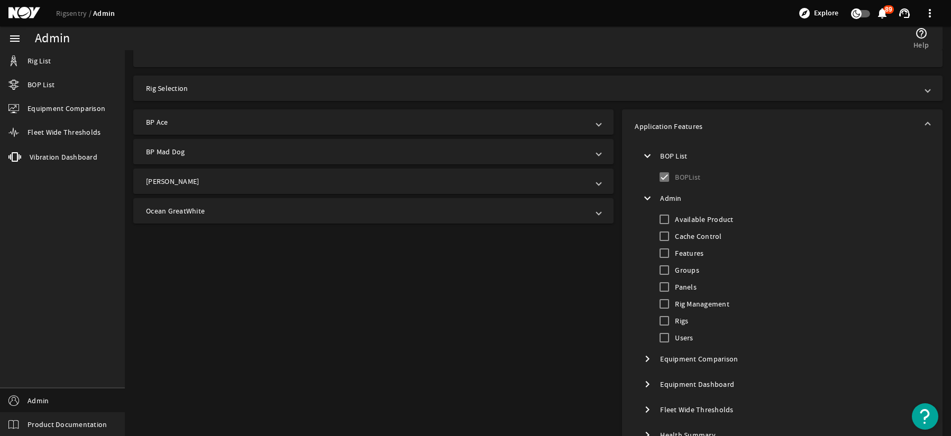
click at [643, 367] on span "Toggle Equipment Comparison" at bounding box center [647, 359] width 19 height 19
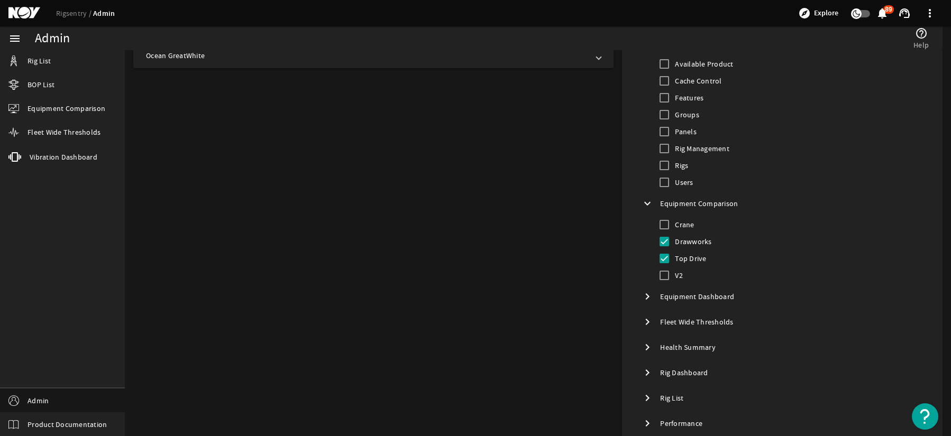
scroll to position [370, 0]
click at [640, 301] on span "Toggle Equipment Dashboard" at bounding box center [647, 293] width 19 height 19
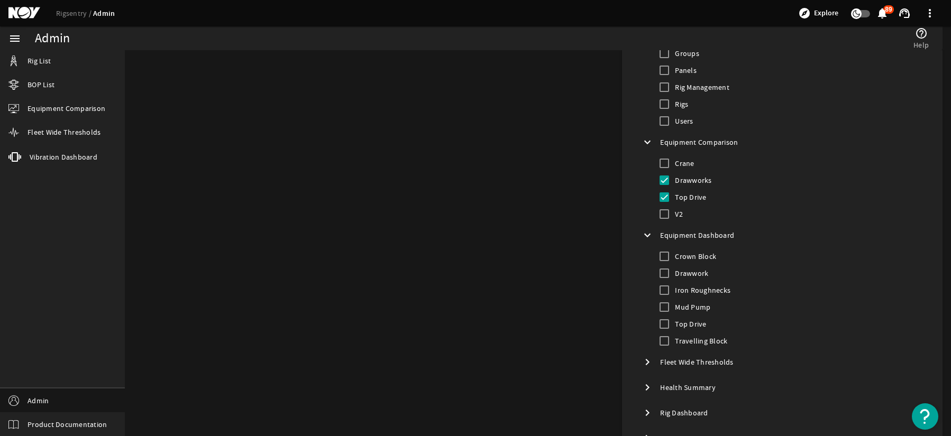
scroll to position [529, 0]
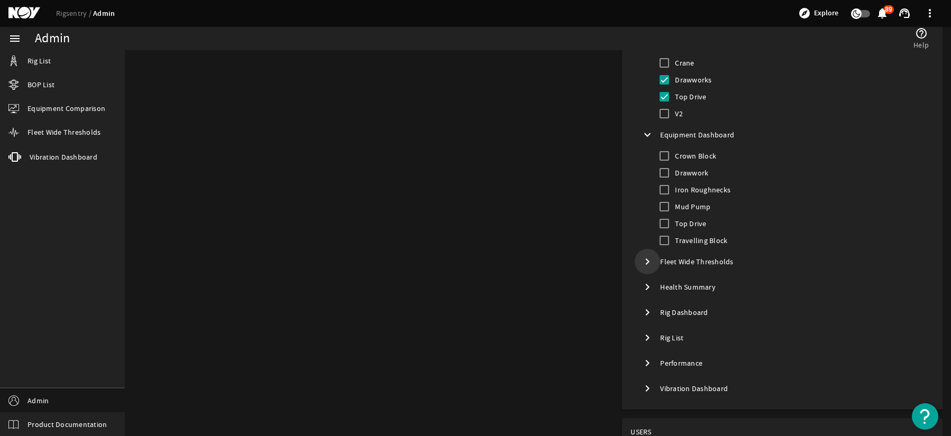
click at [644, 267] on mat-icon "chevron_right" at bounding box center [647, 262] width 13 height 13
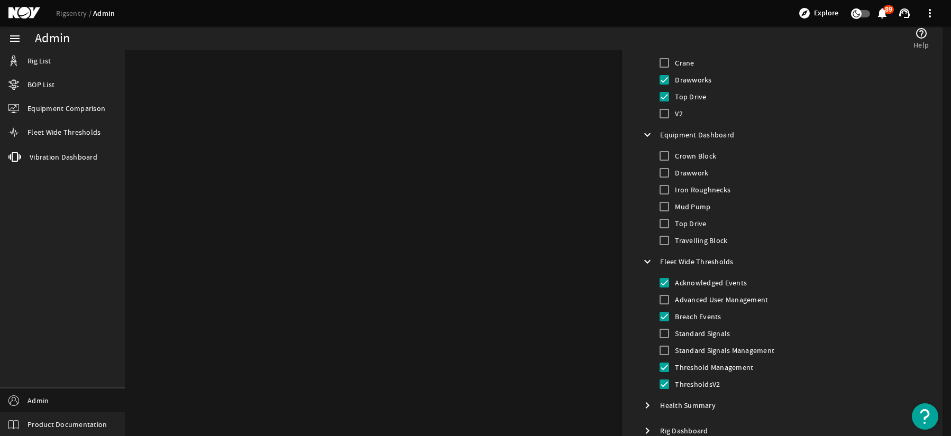
click at [647, 405] on mat-icon "chevron_right" at bounding box center [647, 405] width 13 height 13
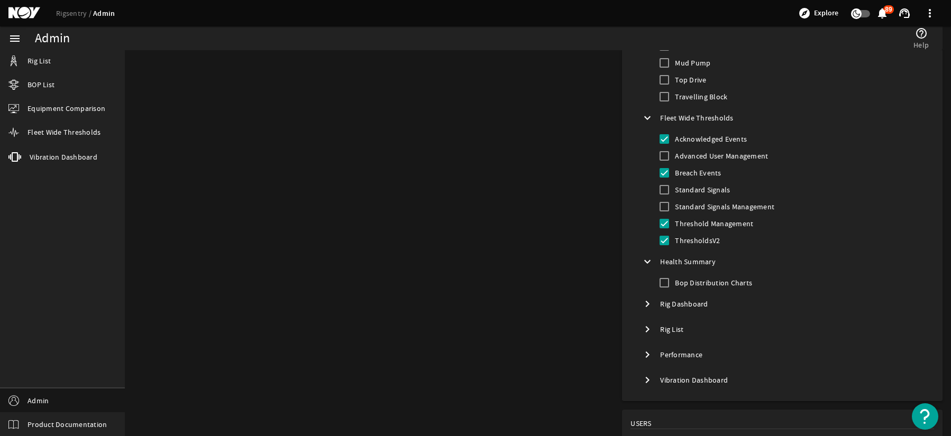
scroll to position [688, 0]
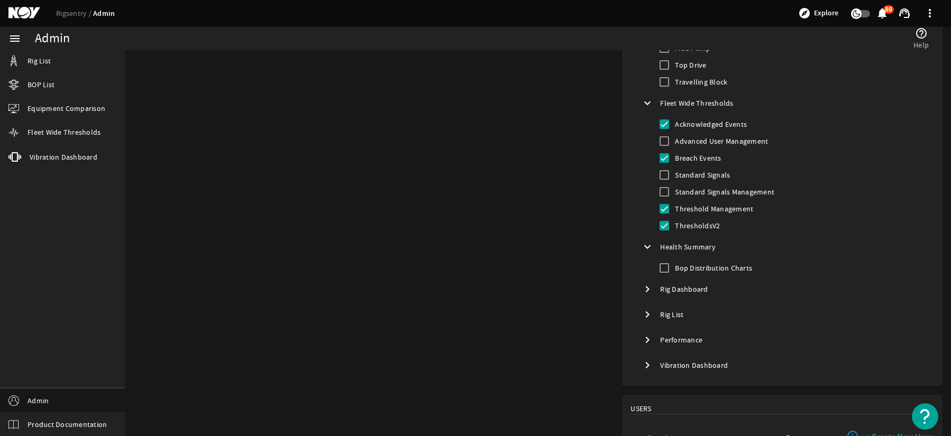
click at [644, 287] on mat-icon "chevron_right" at bounding box center [647, 289] width 13 height 13
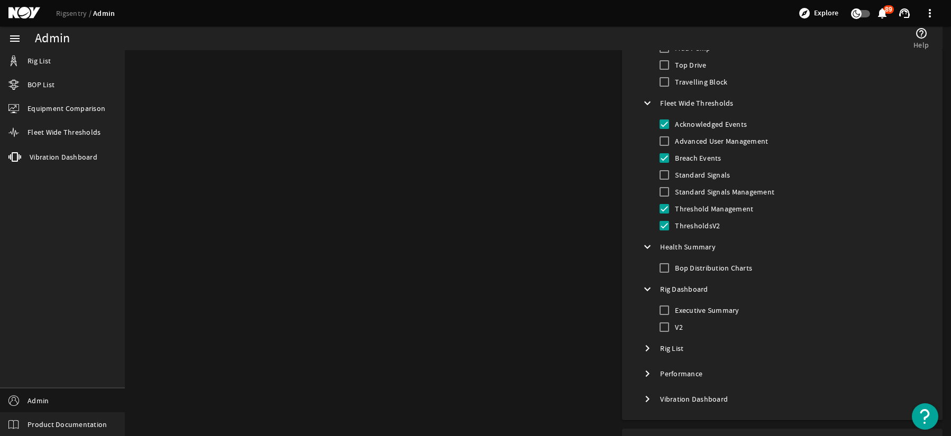
click at [640, 362] on span "Toggle Performance" at bounding box center [647, 373] width 25 height 25
click at [649, 404] on span "Toggle Vibration Dashboard" at bounding box center [647, 416] width 25 height 25
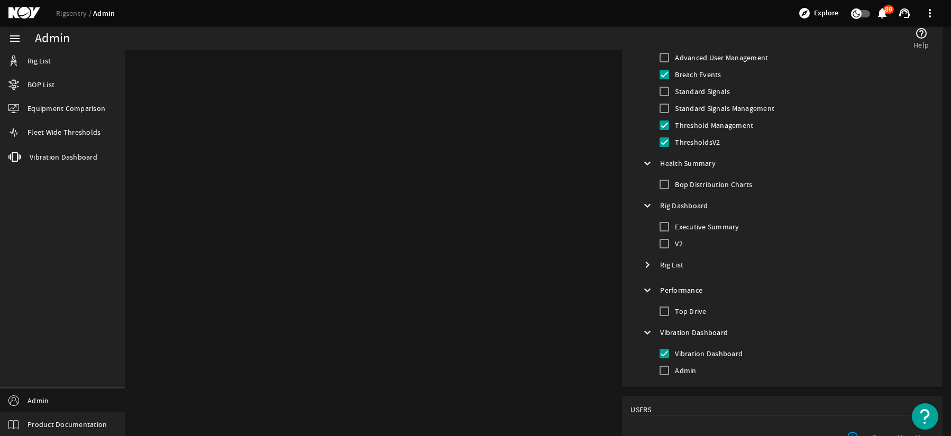
scroll to position [794, 0]
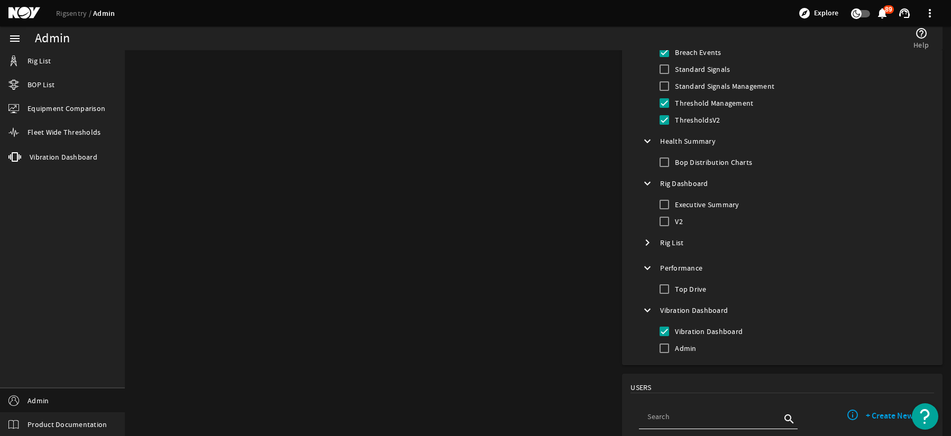
click at [641, 245] on mat-icon "chevron_right" at bounding box center [647, 242] width 13 height 13
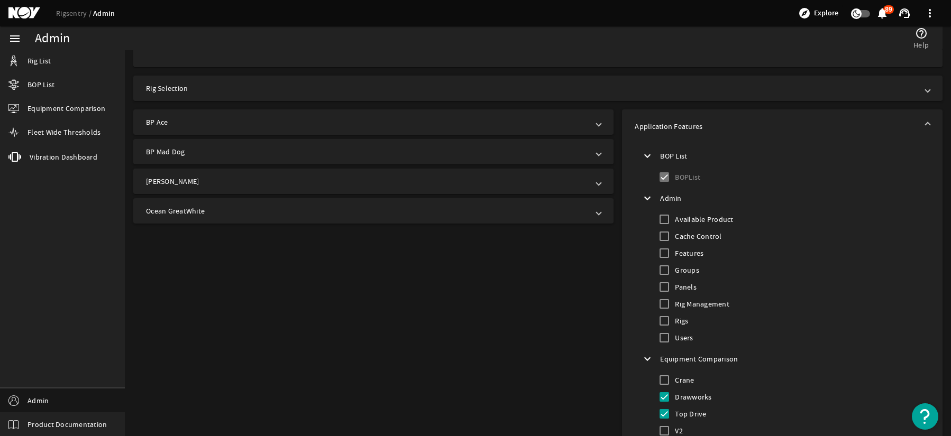
scroll to position [0, 0]
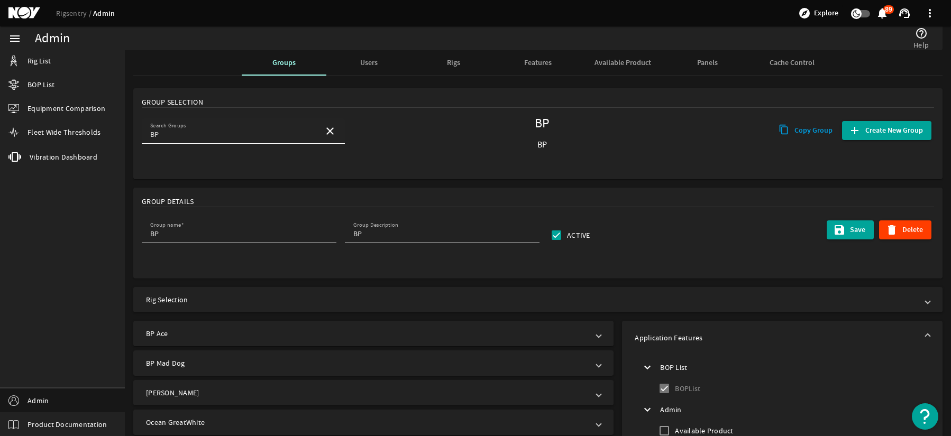
click at [259, 141] on div "Search Groups BP" at bounding box center [232, 131] width 165 height 25
click at [326, 131] on mat-icon "close" at bounding box center [330, 131] width 13 height 13
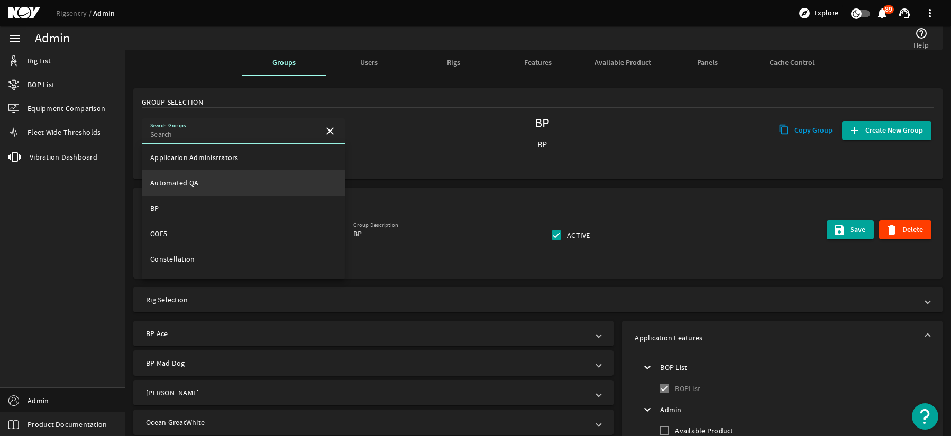
scroll to position [53, 0]
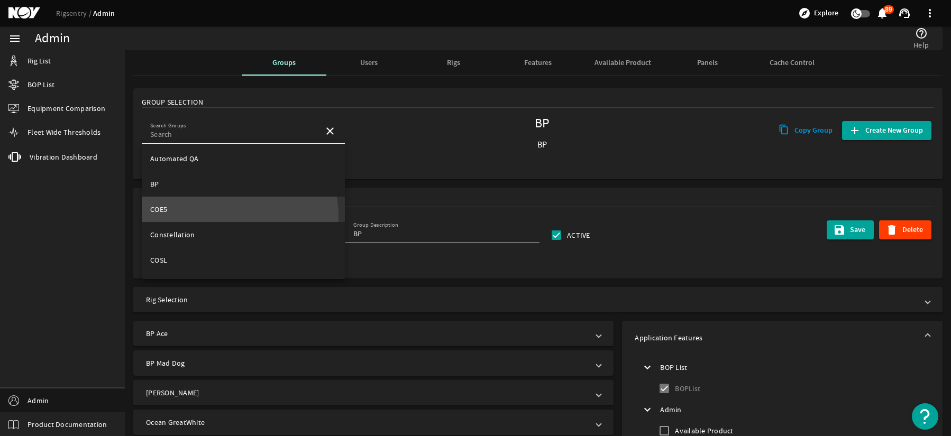
click at [212, 217] on mat-option "COE5" at bounding box center [243, 209] width 203 height 25
type input "COE5"
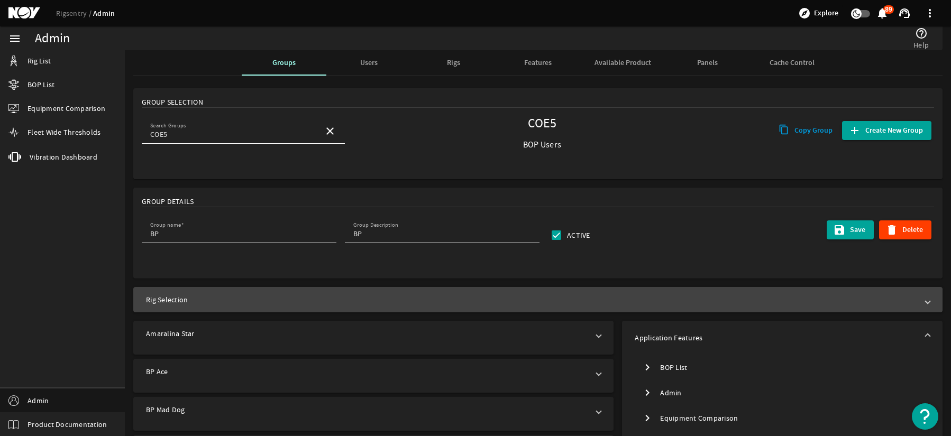
type input "COE5"
type input "BOP Users"
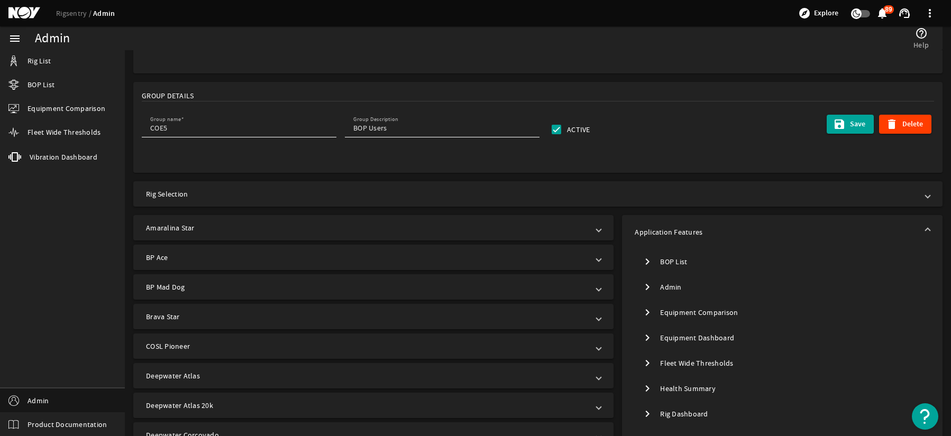
scroll to position [159, 0]
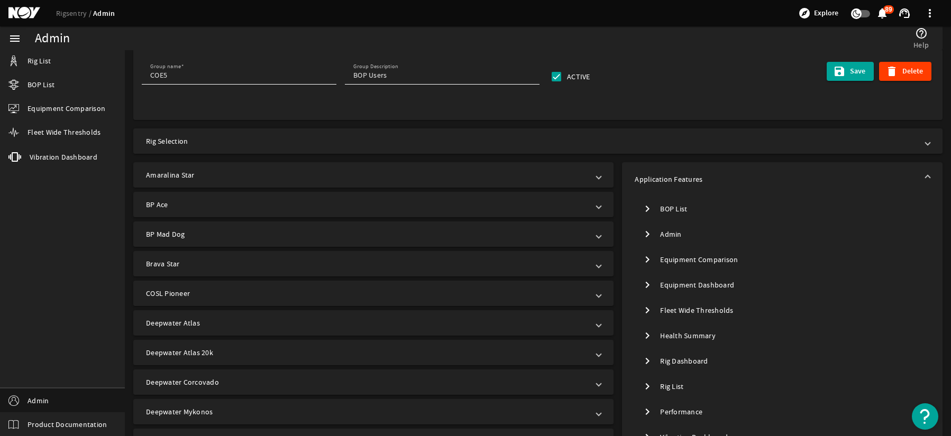
click at [645, 230] on mat-icon "chevron_right" at bounding box center [647, 234] width 13 height 13
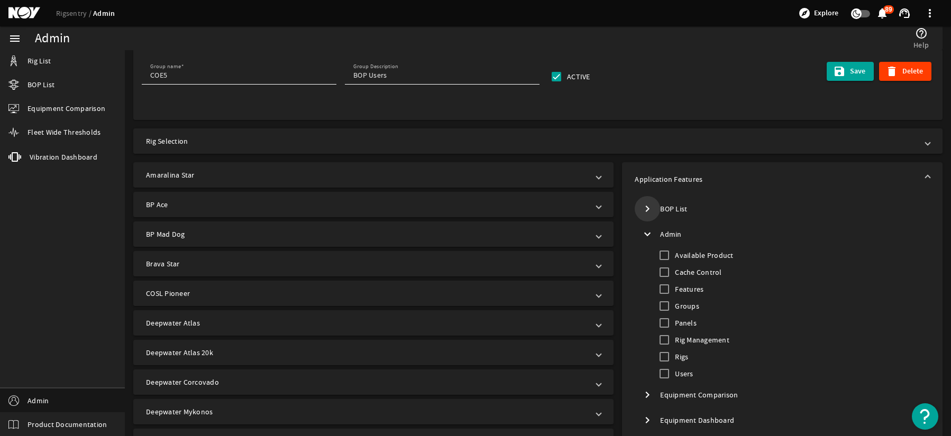
click at [646, 203] on mat-icon "chevron_right" at bounding box center [647, 209] width 13 height 13
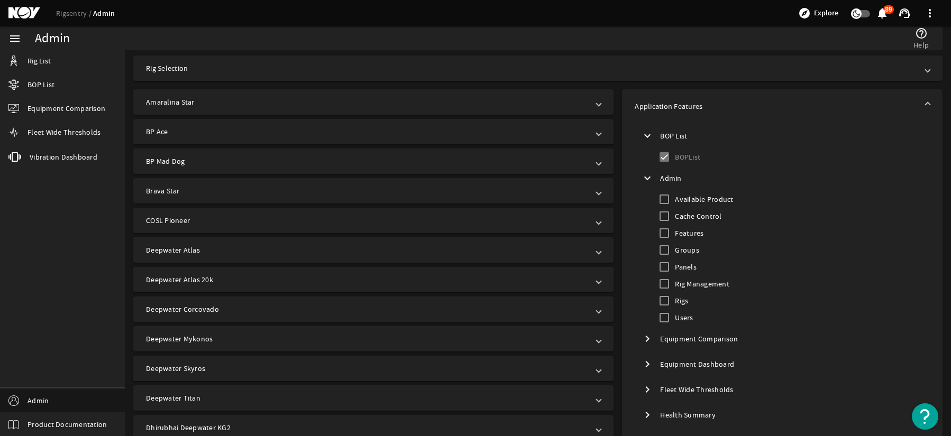
scroll to position [317, 0]
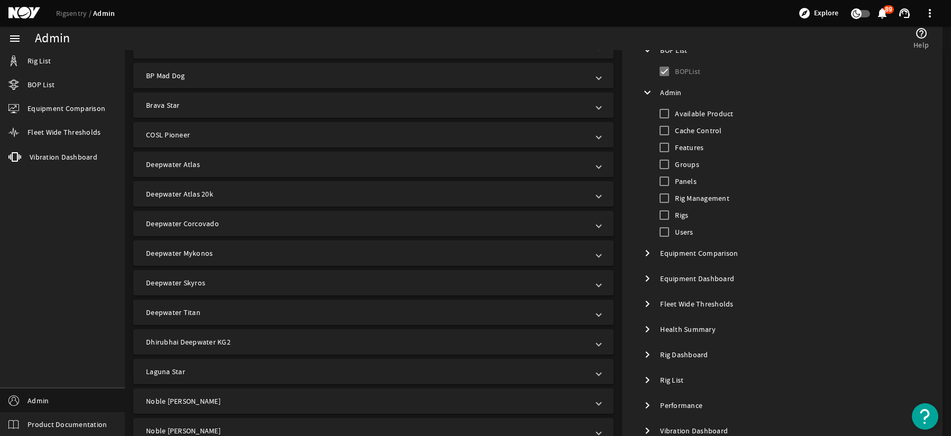
click at [641, 253] on mat-icon "chevron_right" at bounding box center [647, 253] width 13 height 13
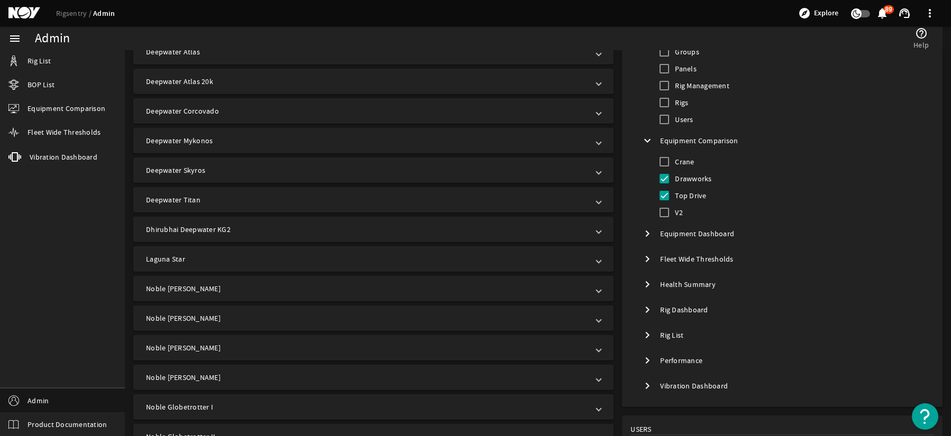
scroll to position [476, 0]
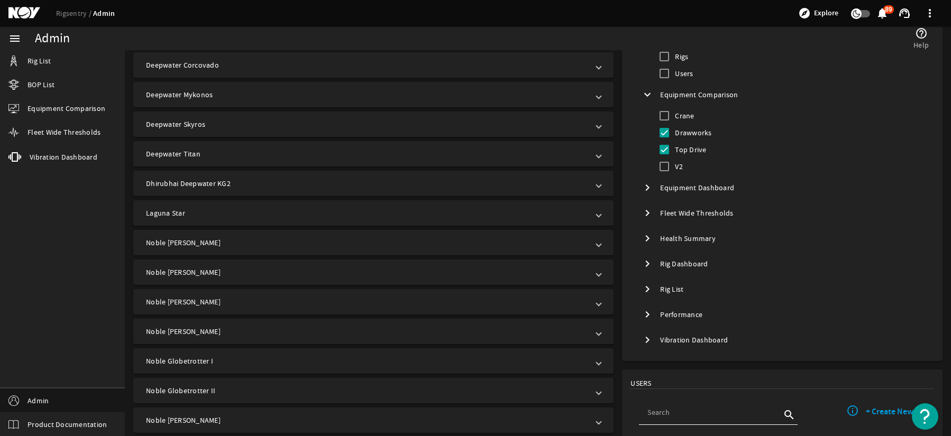
click at [641, 190] on mat-icon "chevron_right" at bounding box center [647, 187] width 13 height 13
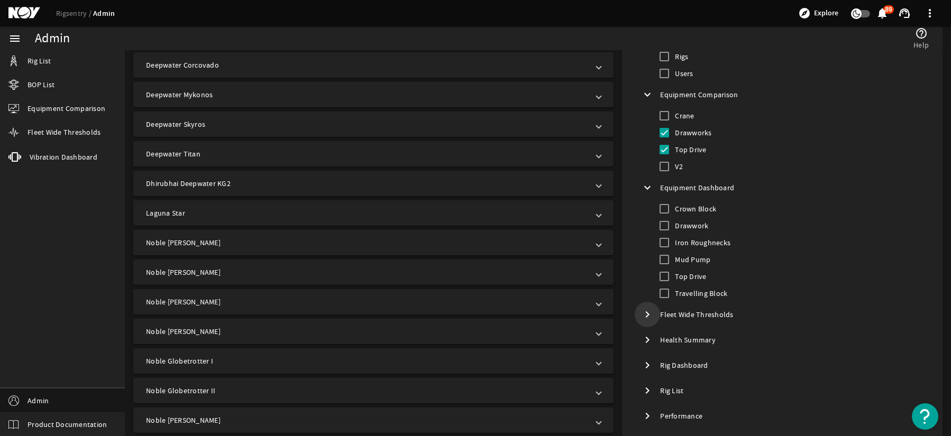
click at [641, 315] on mat-icon "chevron_right" at bounding box center [647, 314] width 13 height 13
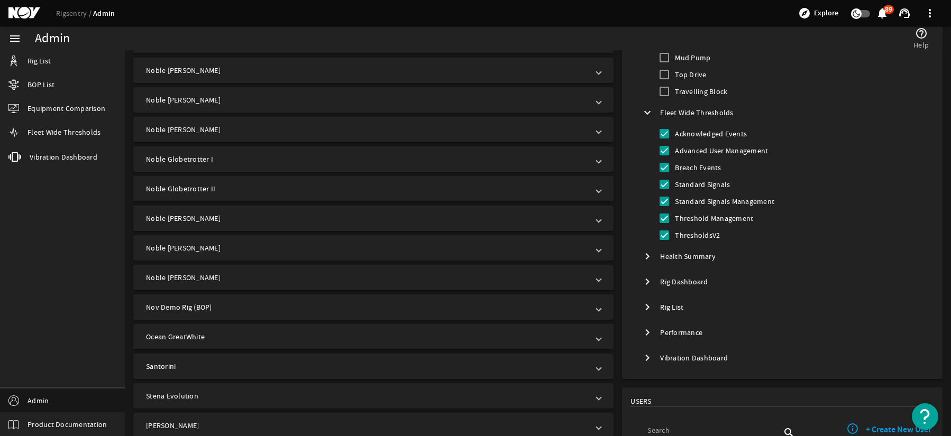
scroll to position [688, 0]
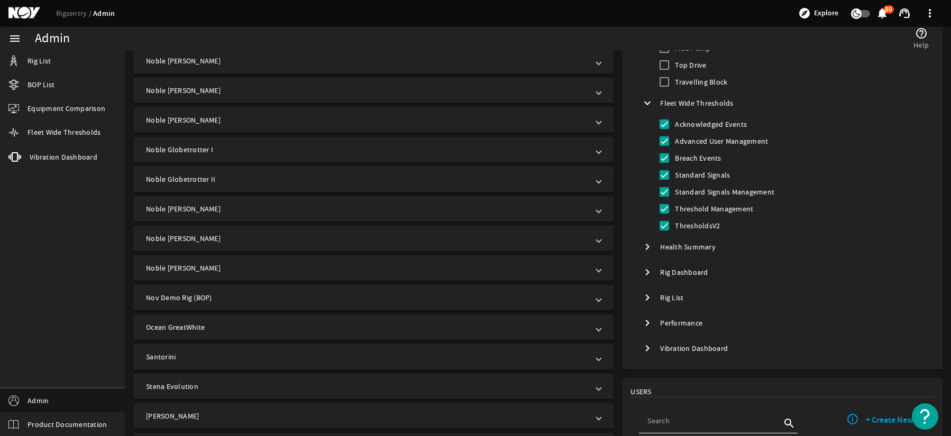
click at [644, 332] on span "Toggle Performance" at bounding box center [647, 323] width 19 height 19
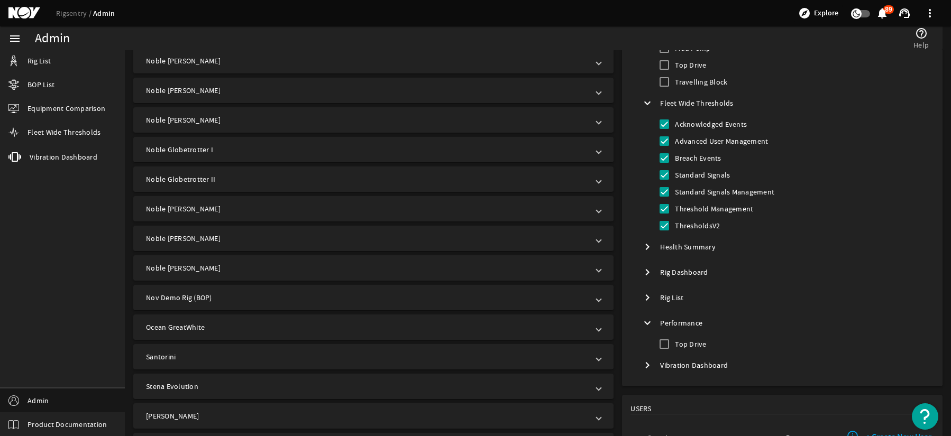
click at [641, 358] on span "Toggle Vibration Dashboard" at bounding box center [647, 365] width 19 height 19
drag, startPoint x: 640, startPoint y: 289, endPoint x: 645, endPoint y: 278, distance: 12.3
click at [641, 289] on span "Toggle Rig List" at bounding box center [647, 297] width 19 height 19
click at [646, 270] on mat-icon "chevron_right" at bounding box center [647, 272] width 13 height 13
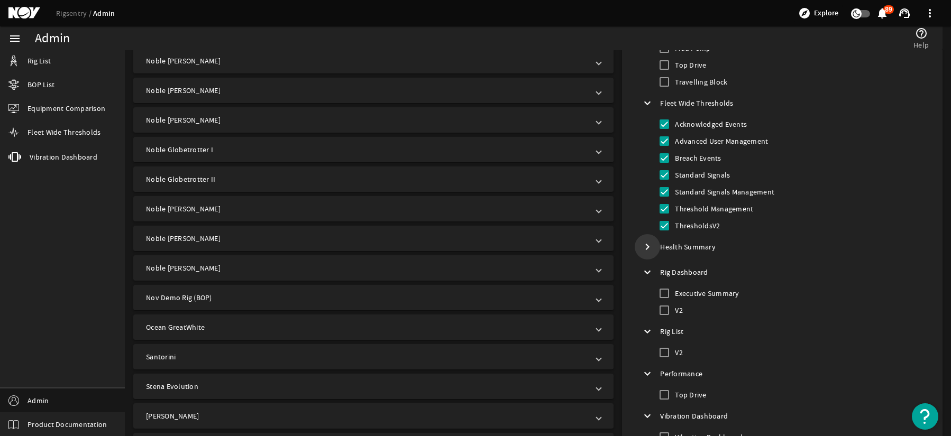
click at [642, 245] on mat-icon "chevron_right" at bounding box center [647, 247] width 13 height 13
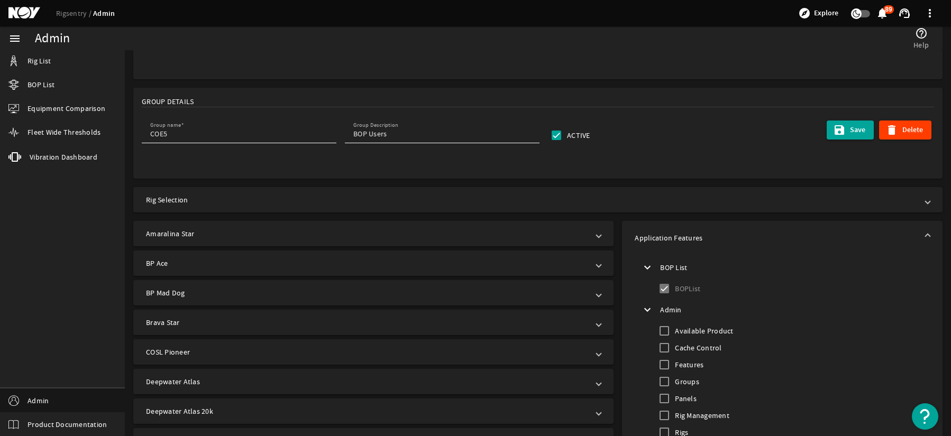
scroll to position [0, 0]
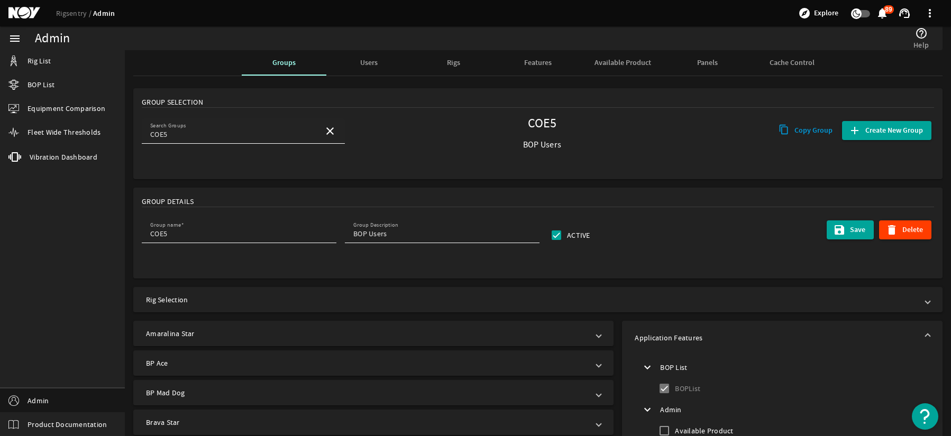
click at [226, 129] on input "COE5" at bounding box center [232, 134] width 165 height 11
click at [322, 121] on span at bounding box center [329, 131] width 25 height 25
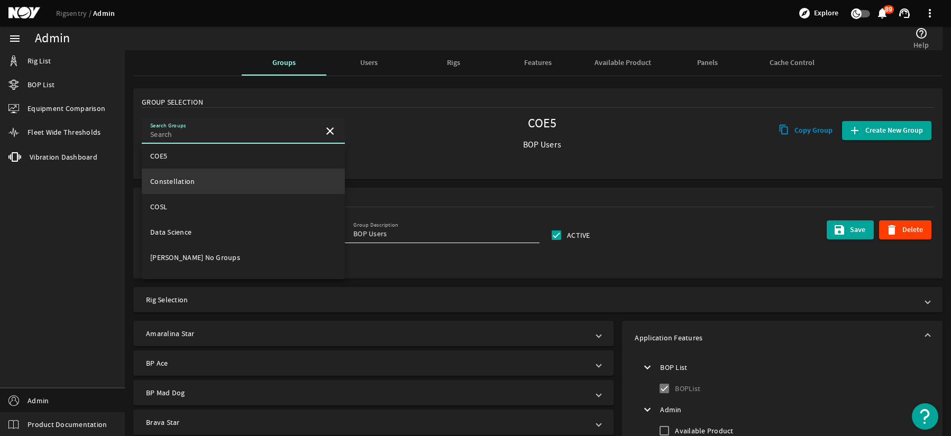
scroll to position [106, 0]
click at [234, 188] on mat-option "Constellation" at bounding box center [243, 181] width 203 height 25
type input "Constellation"
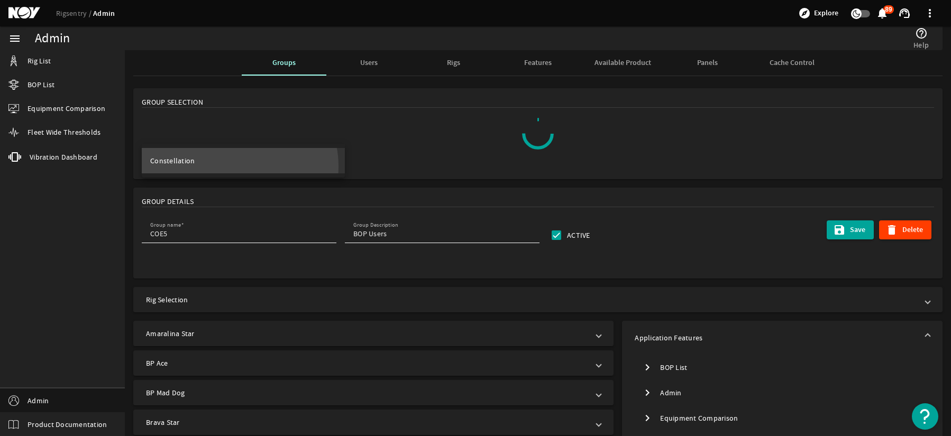
scroll to position [0, 0]
type input "Constellation"
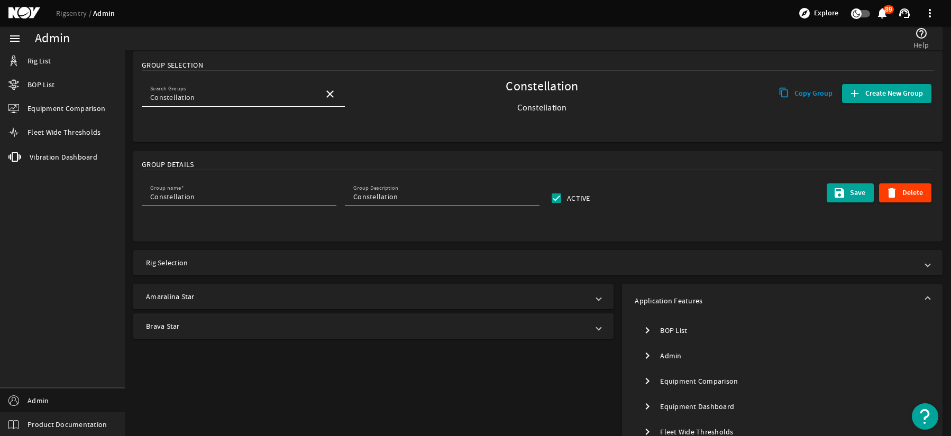
scroll to position [53, 0]
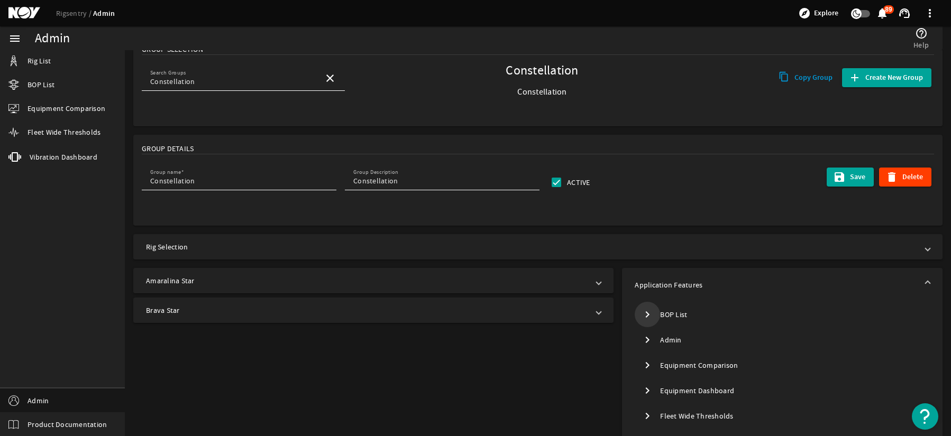
click at [643, 312] on mat-icon "chevron_right" at bounding box center [647, 314] width 13 height 13
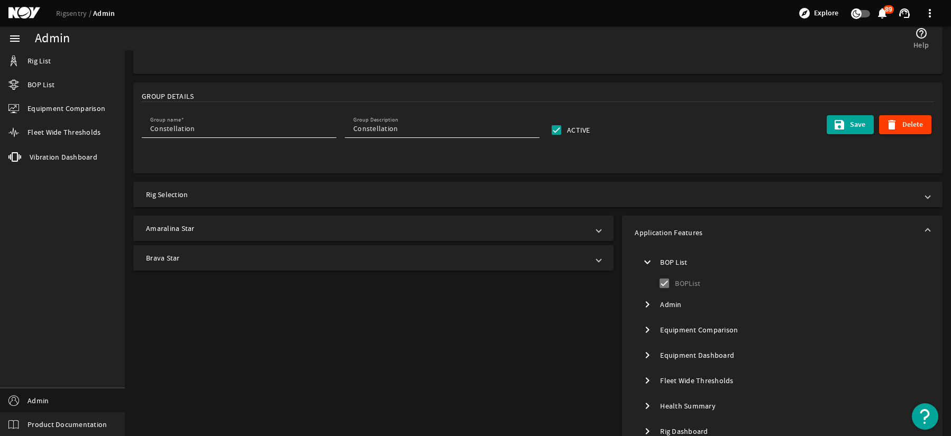
scroll to position [212, 0]
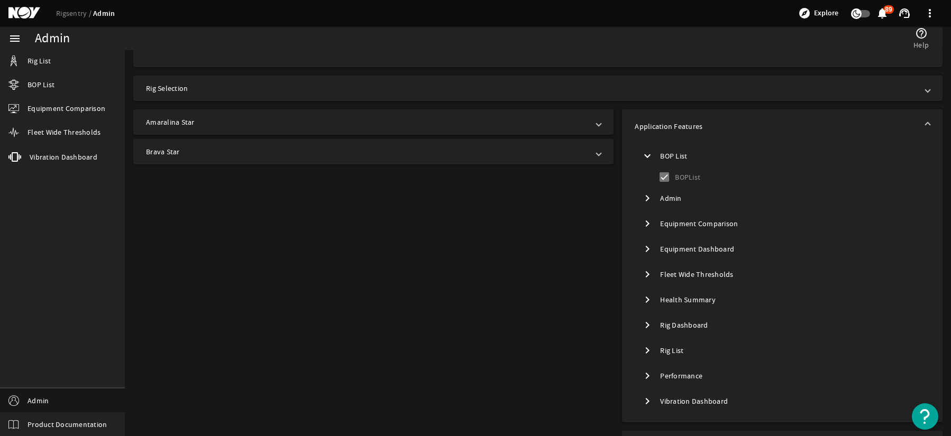
click at [644, 203] on mat-icon "chevron_right" at bounding box center [647, 198] width 13 height 13
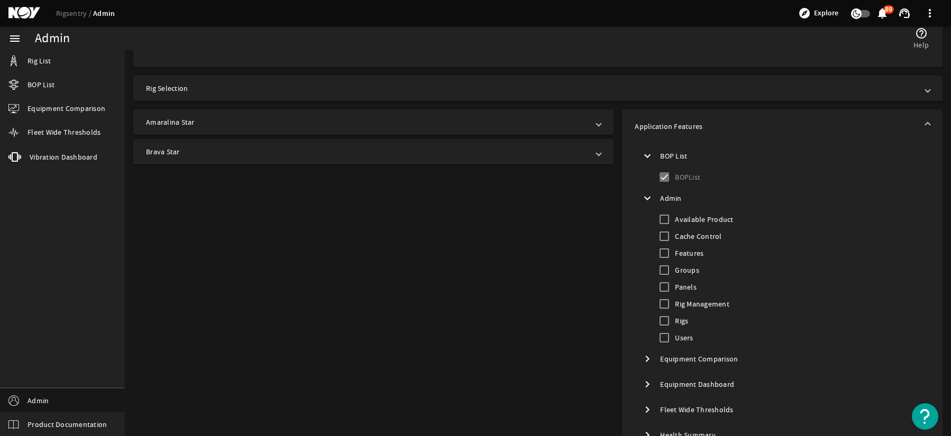
click at [644, 360] on mat-icon "chevron_right" at bounding box center [647, 359] width 13 height 13
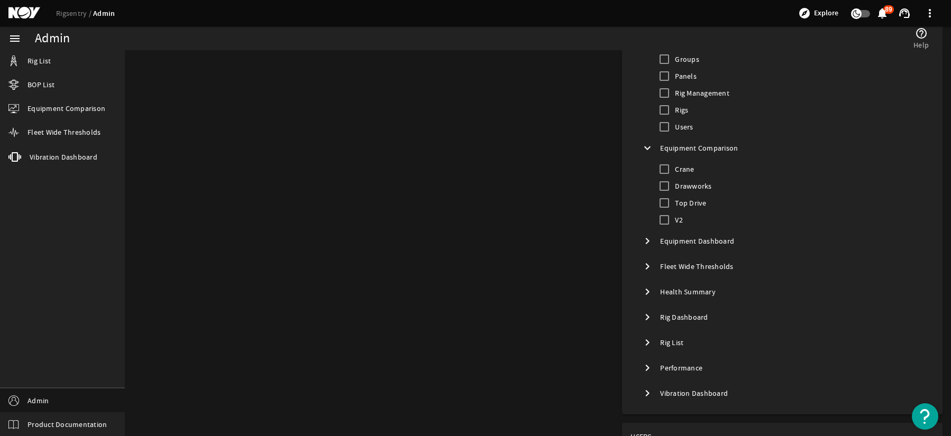
scroll to position [423, 0]
click at [643, 239] on mat-icon "chevron_right" at bounding box center [647, 240] width 13 height 13
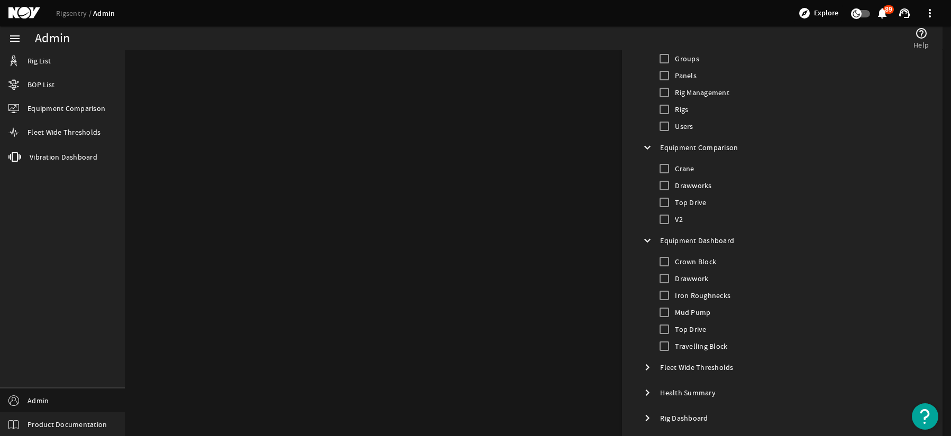
click at [643, 365] on mat-icon "chevron_right" at bounding box center [647, 367] width 13 height 13
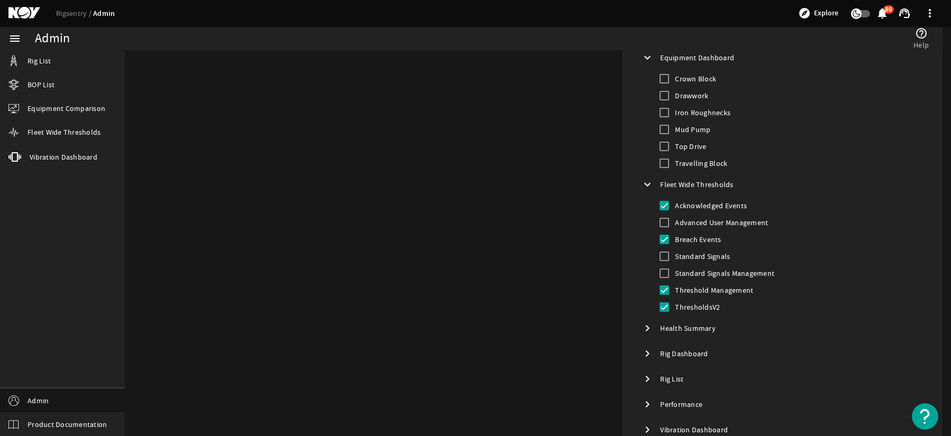
scroll to position [688, 0]
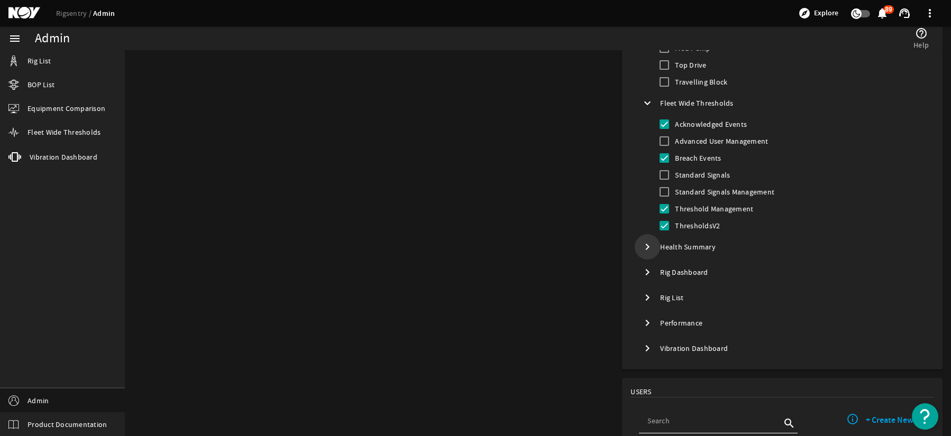
drag, startPoint x: 645, startPoint y: 251, endPoint x: 646, endPoint y: 257, distance: 5.8
click at [646, 252] on mat-icon "chevron_right" at bounding box center [647, 247] width 13 height 13
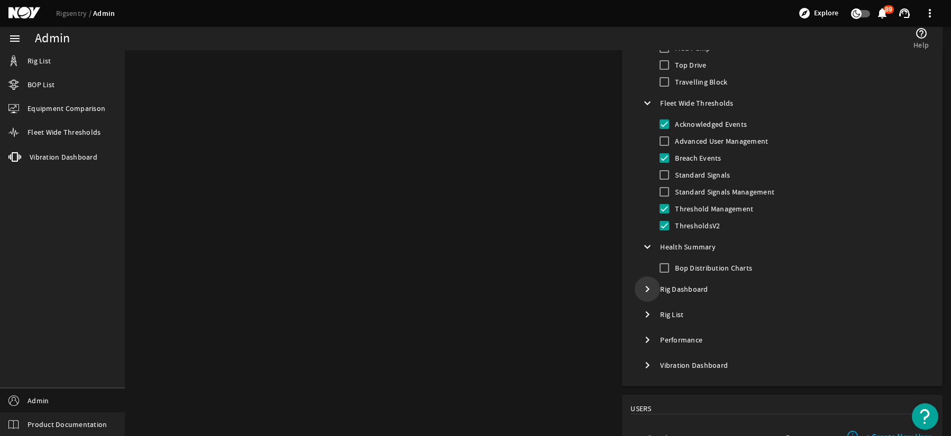
click at [643, 298] on span "Toggle Rig Dashboard" at bounding box center [647, 289] width 19 height 19
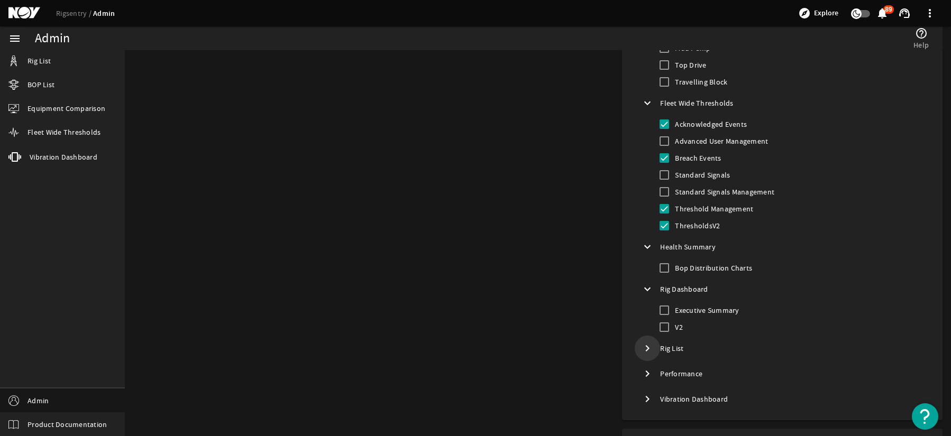
click at [645, 349] on mat-icon "chevron_right" at bounding box center [647, 348] width 13 height 13
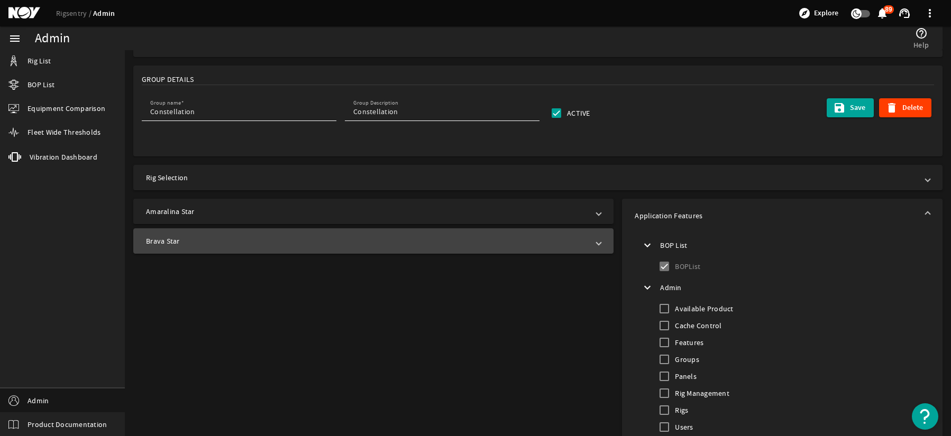
scroll to position [0, 0]
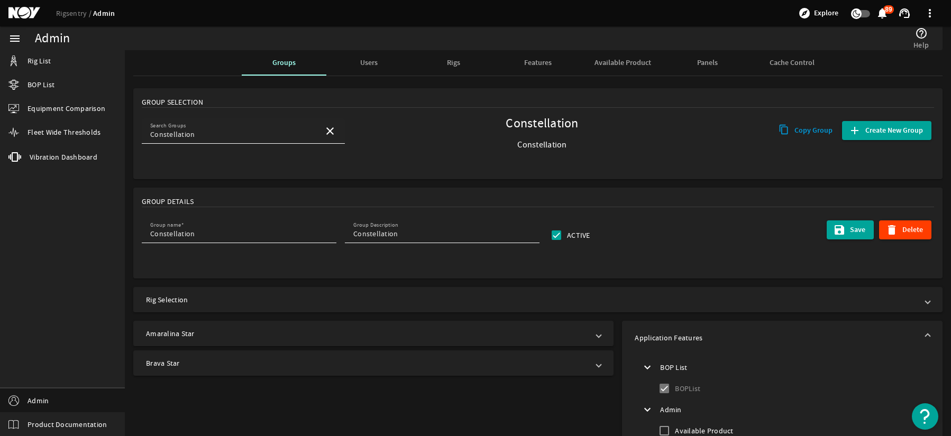
click at [285, 131] on input "Constellation" at bounding box center [232, 134] width 165 height 11
click at [332, 133] on mat-icon "close" at bounding box center [330, 131] width 13 height 13
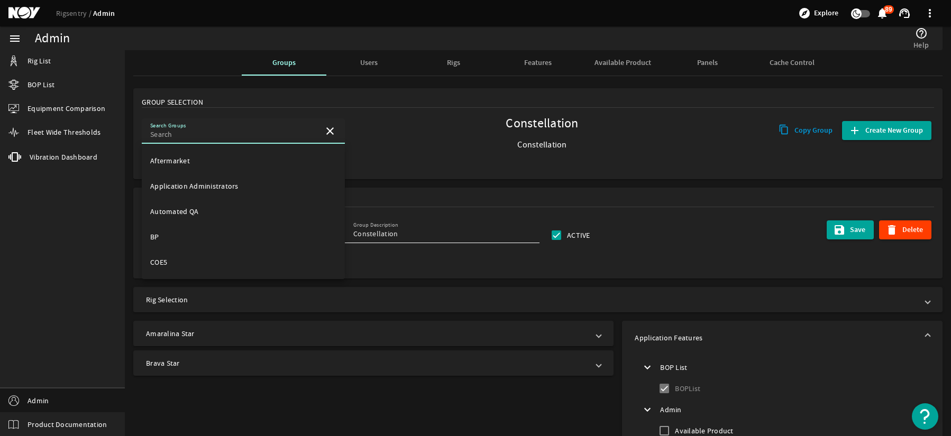
click at [268, 135] on input "Search Groups" at bounding box center [232, 134] width 165 height 11
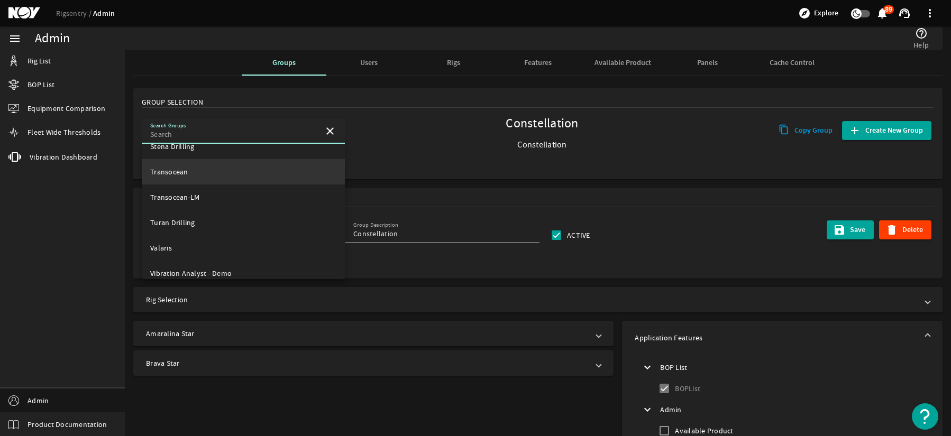
scroll to position [633, 0]
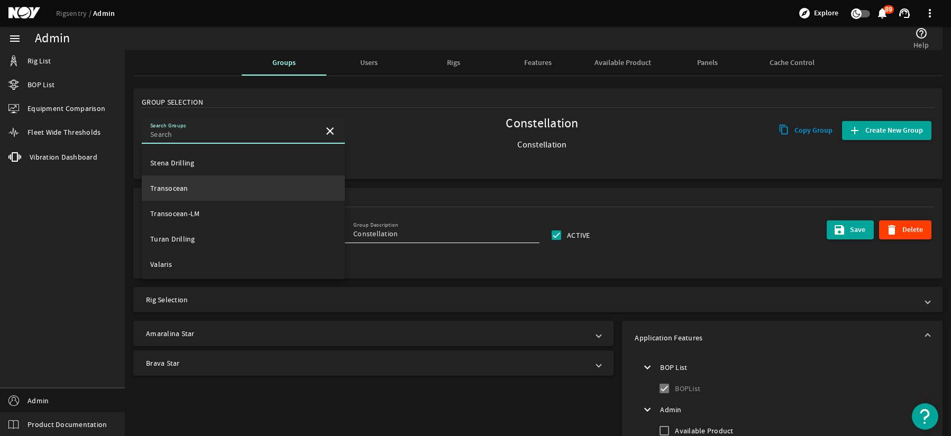
click at [203, 178] on mat-option "Transocean" at bounding box center [243, 188] width 203 height 25
type input "Transocean"
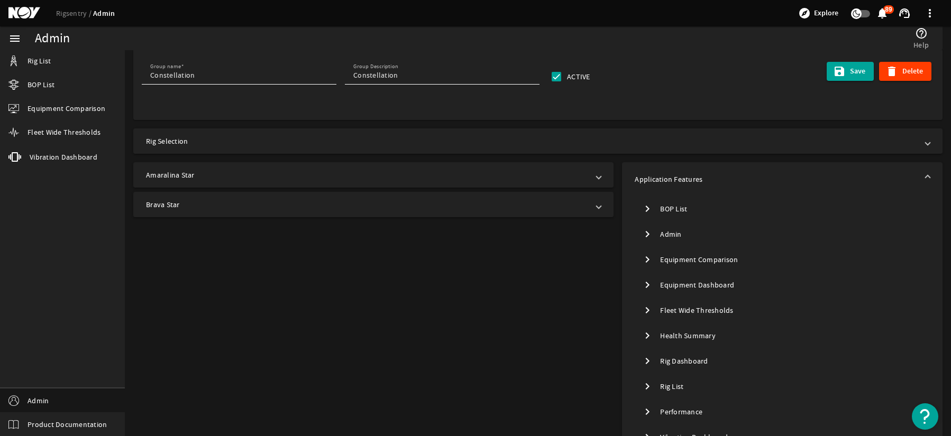
scroll to position [0, 0]
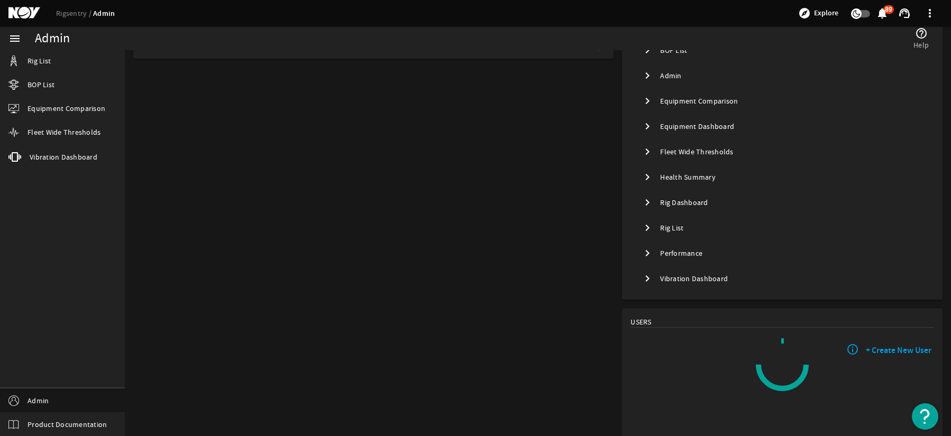
type input "Transocean"
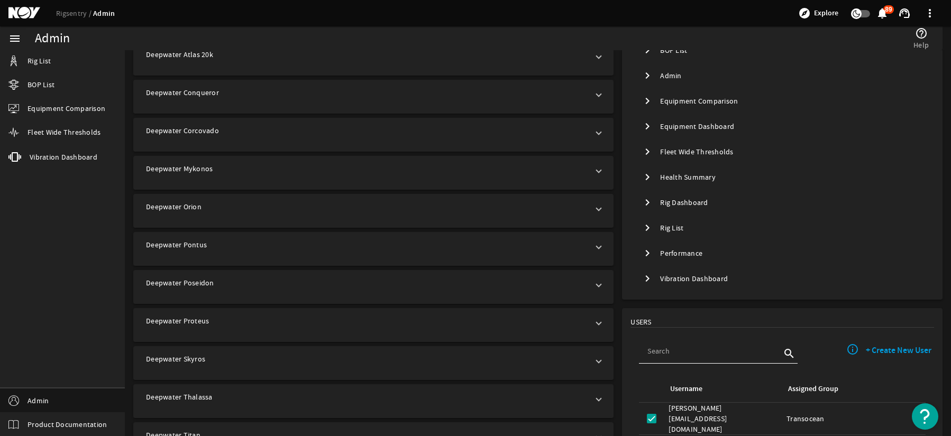
click at [648, 274] on mat-icon "chevron_right" at bounding box center [647, 278] width 13 height 13
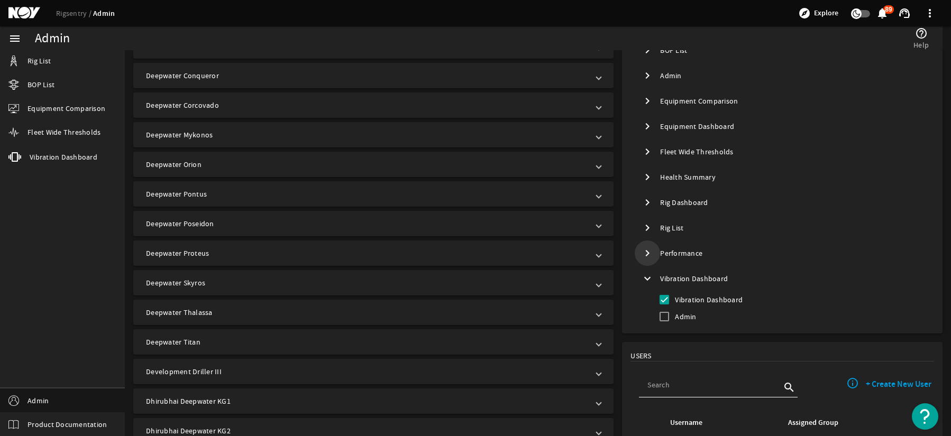
click at [644, 261] on span "Toggle Performance" at bounding box center [647, 253] width 19 height 19
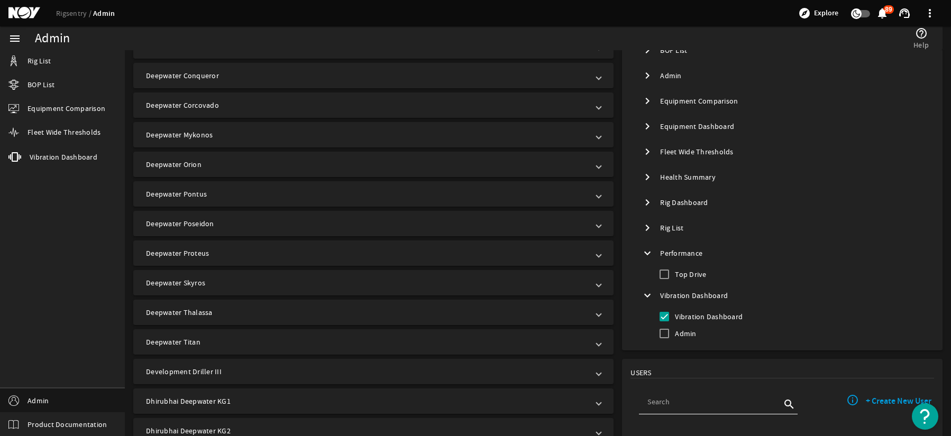
click at [643, 232] on mat-icon "chevron_right" at bounding box center [647, 228] width 13 height 13
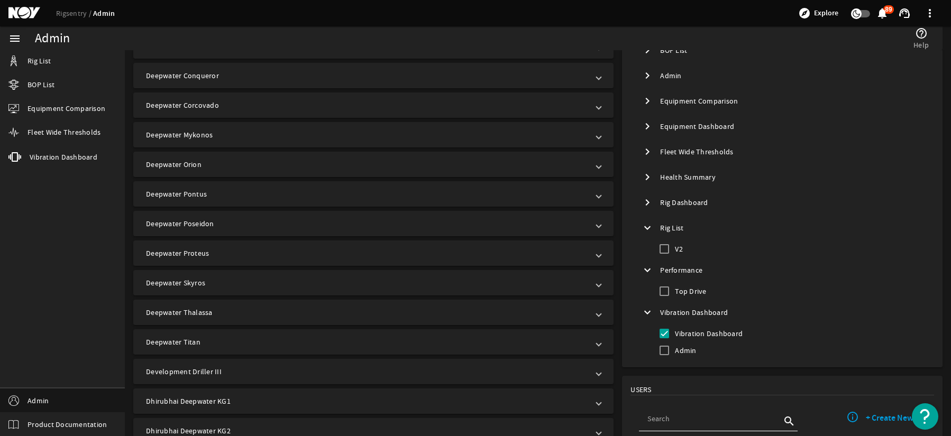
click at [641, 198] on mat-icon "chevron_right" at bounding box center [647, 202] width 13 height 13
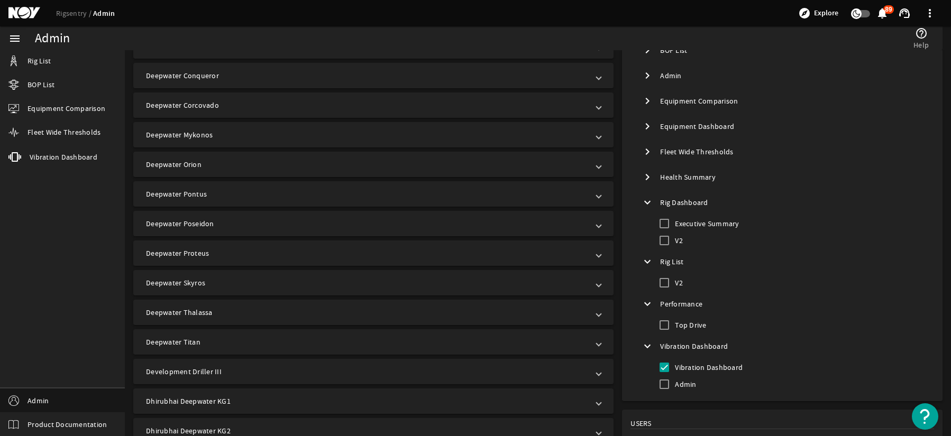
click at [641, 178] on mat-icon "chevron_right" at bounding box center [647, 177] width 13 height 13
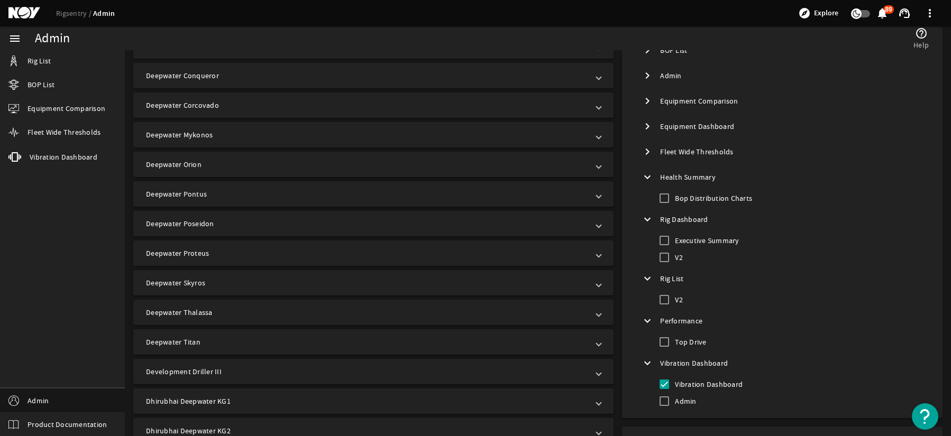
click at [644, 154] on mat-icon "chevron_right" at bounding box center [647, 151] width 13 height 13
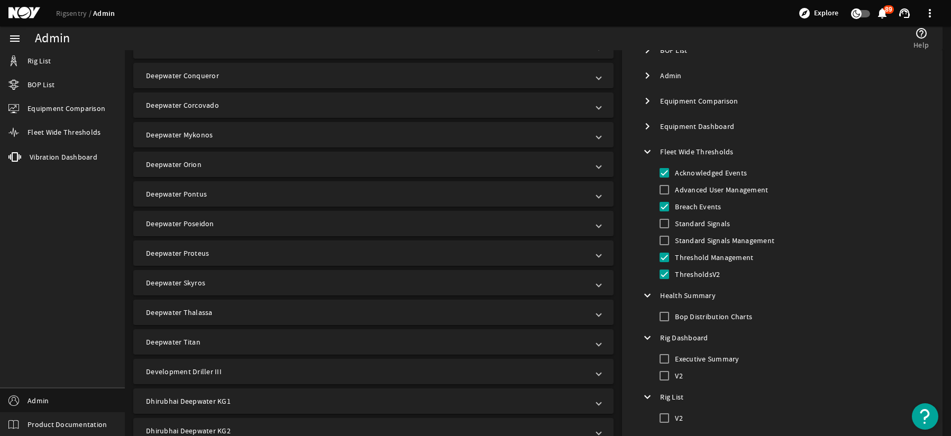
click at [644, 124] on mat-icon "chevron_right" at bounding box center [647, 126] width 13 height 13
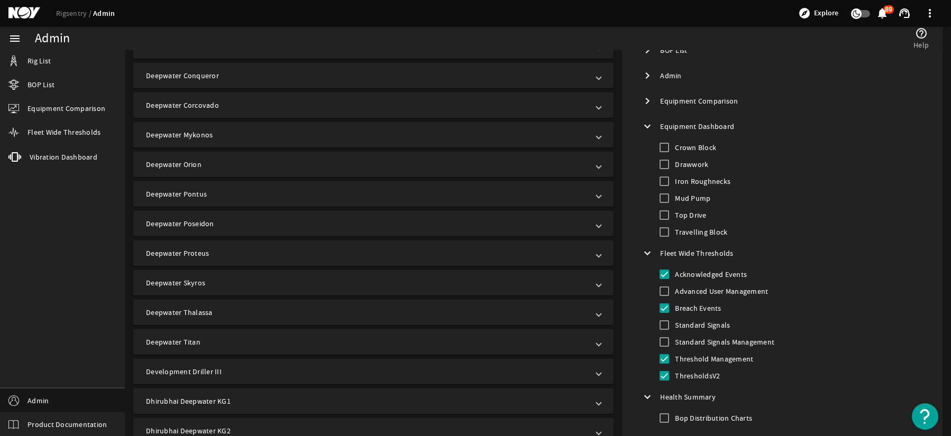
click at [644, 98] on mat-icon "chevron_right" at bounding box center [647, 101] width 13 height 13
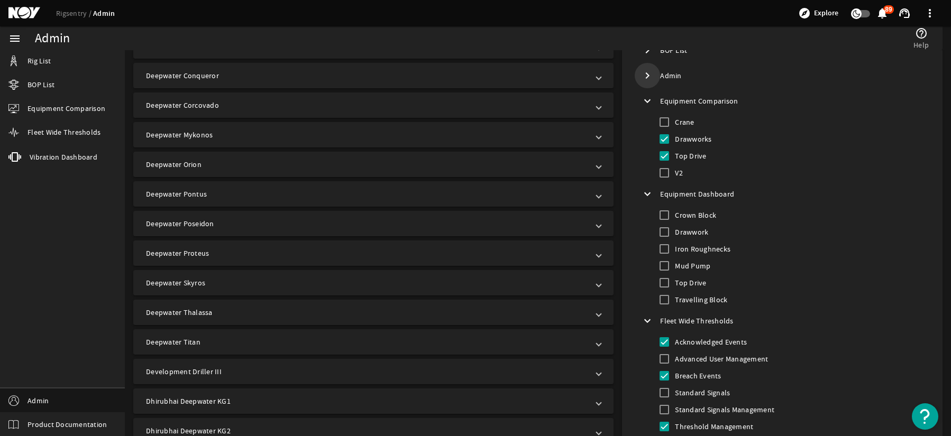
click at [641, 72] on mat-icon "chevron_right" at bounding box center [647, 75] width 13 height 13
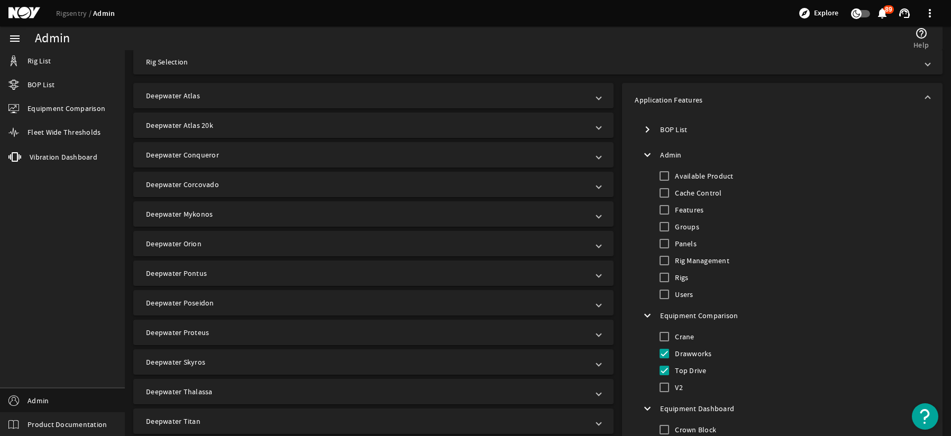
scroll to position [159, 0]
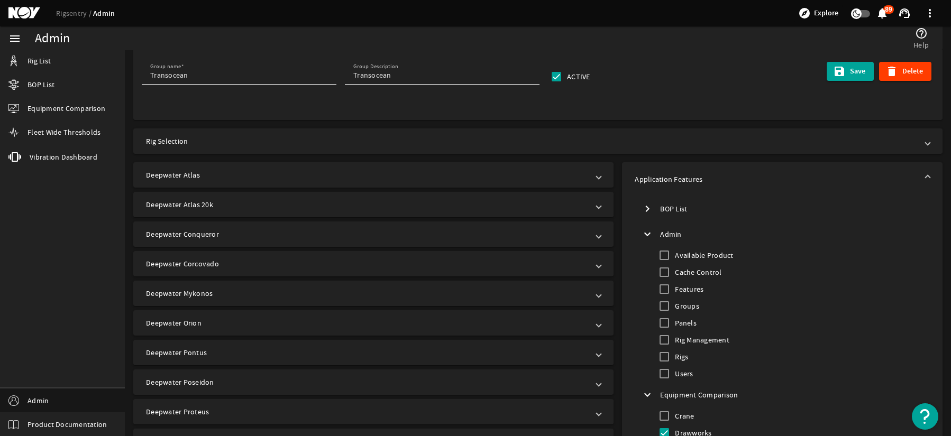
drag, startPoint x: 641, startPoint y: 206, endPoint x: 902, endPoint y: 353, distance: 299.0
click at [642, 206] on mat-icon "chevron_right" at bounding box center [647, 209] width 13 height 13
